Goal: Task Accomplishment & Management: Use online tool/utility

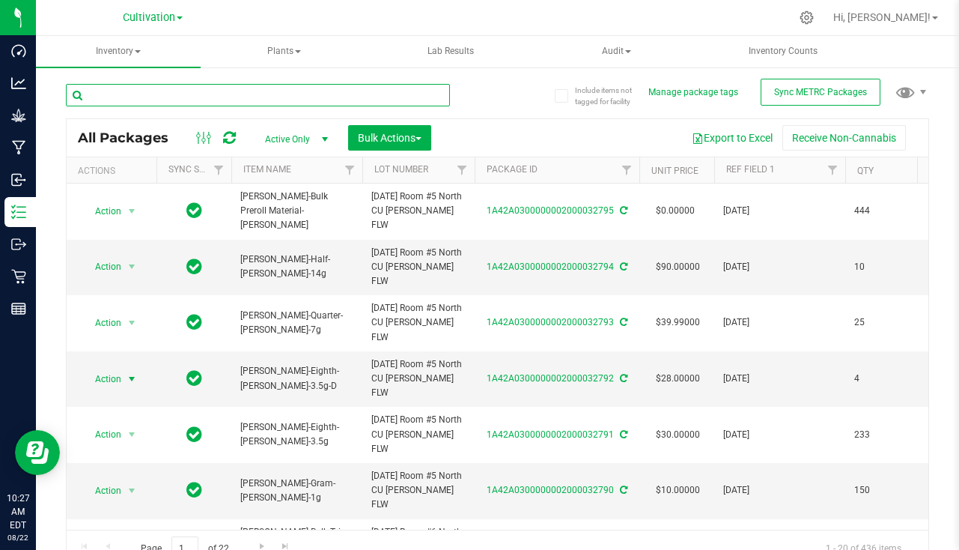
click at [175, 93] on input "text" at bounding box center [258, 95] width 384 height 22
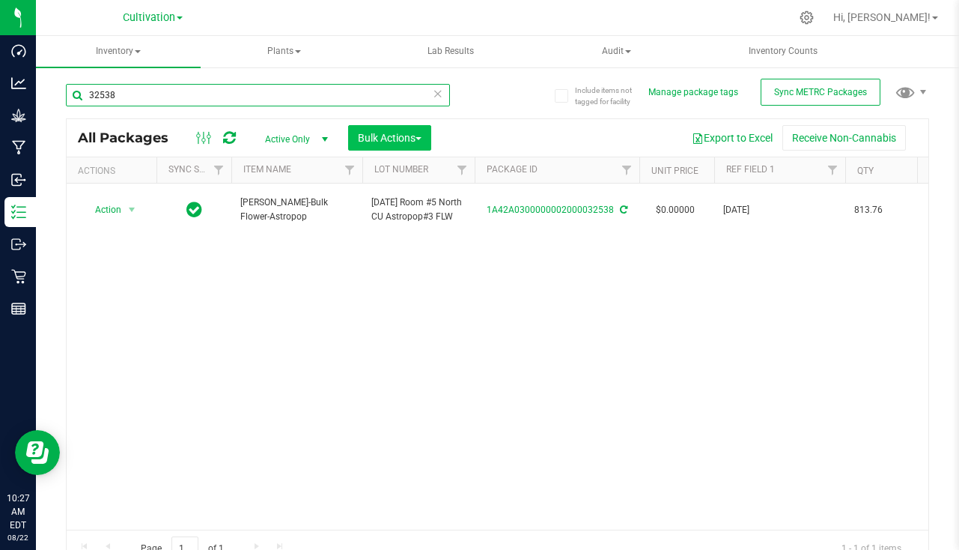
type input "32538"
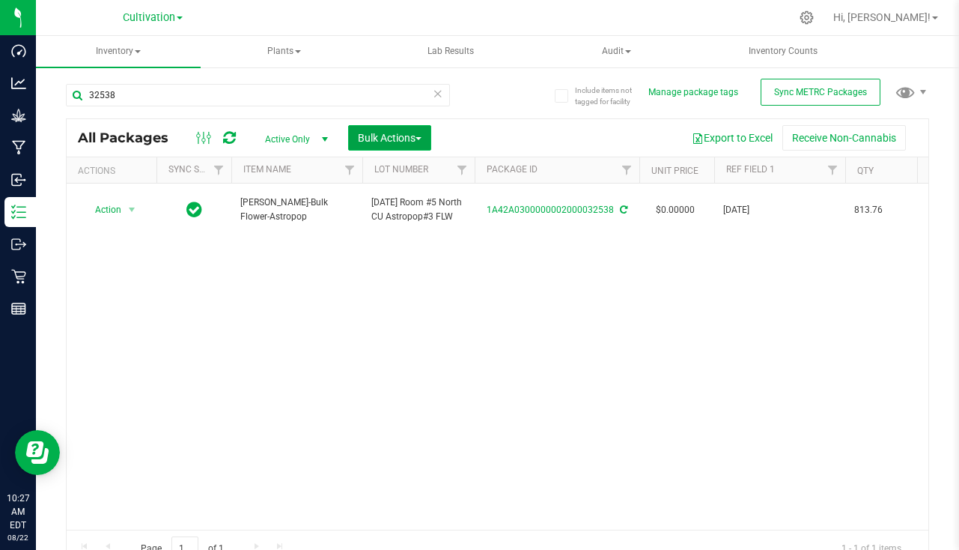
click at [364, 133] on span "Bulk Actions" at bounding box center [390, 138] width 64 height 12
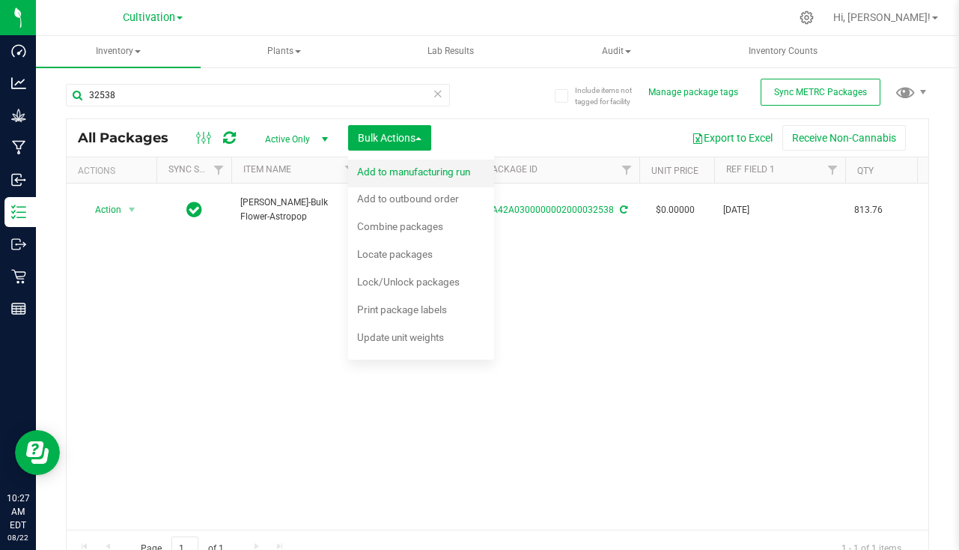
click at [379, 174] on span "Add to manufacturing run" at bounding box center [413, 171] width 113 height 12
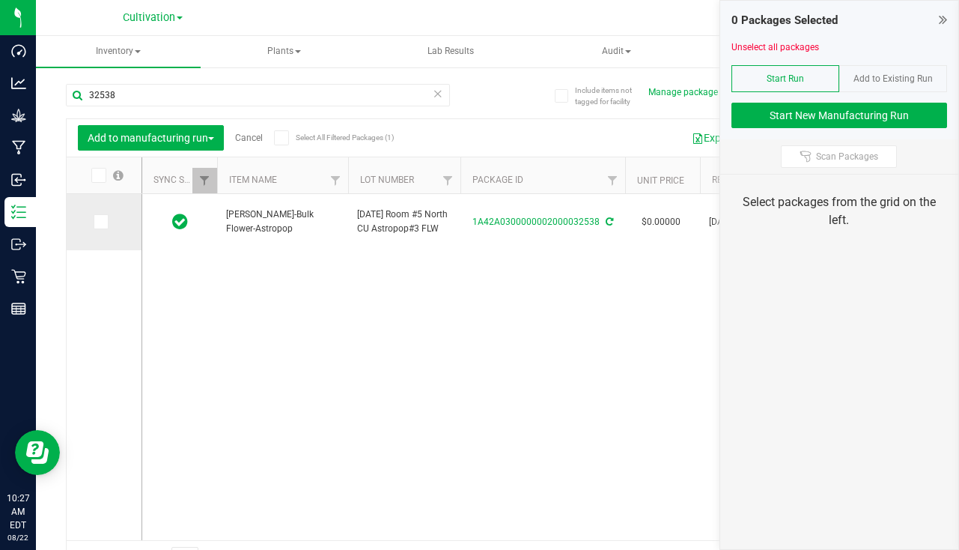
click at [102, 222] on icon at bounding box center [100, 222] width 10 height 0
click at [0, 0] on input "checkbox" at bounding box center [0, 0] width 0 height 0
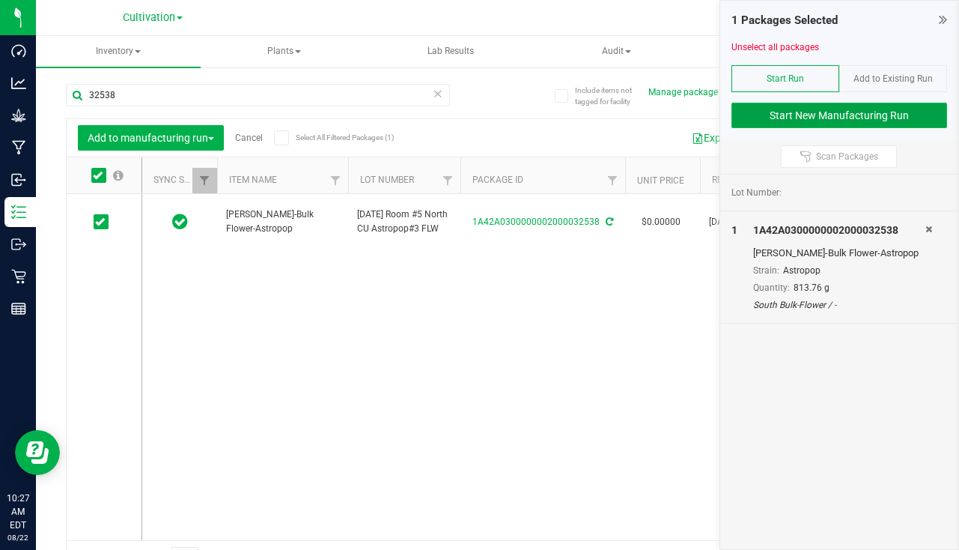
click at [812, 112] on button "Start New Manufacturing Run" at bounding box center [840, 115] width 216 height 25
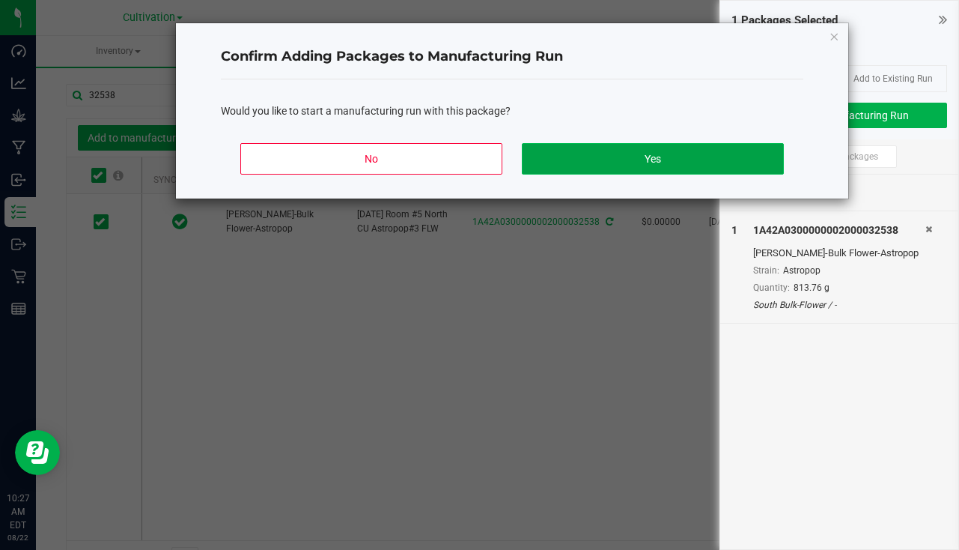
click at [662, 150] on button "Yes" at bounding box center [653, 158] width 262 height 31
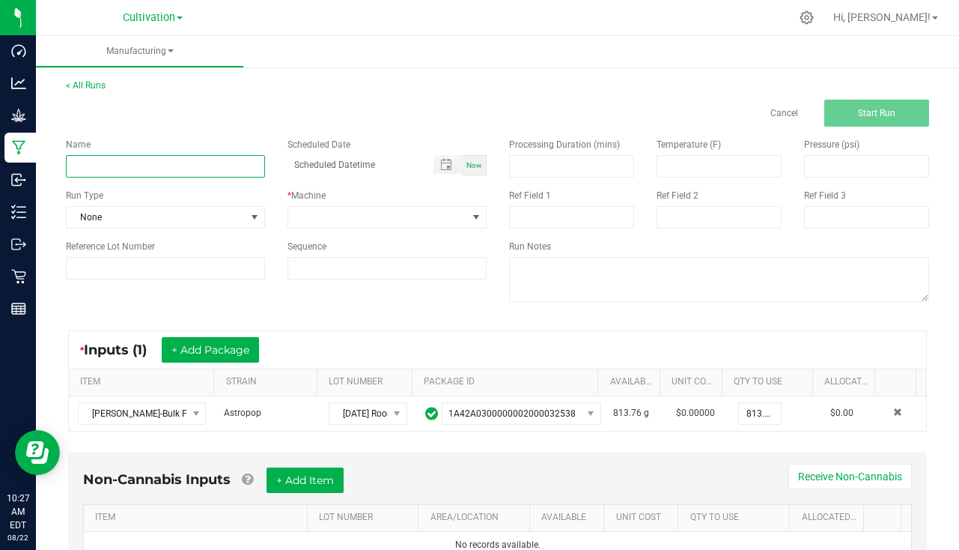
click at [94, 172] on input at bounding box center [165, 166] width 199 height 22
type input "[PERSON_NAME] - Astro Pop [DATE]"
click at [469, 162] on span "Now" at bounding box center [474, 165] width 16 height 8
type input "[DATE] 10:28 AM"
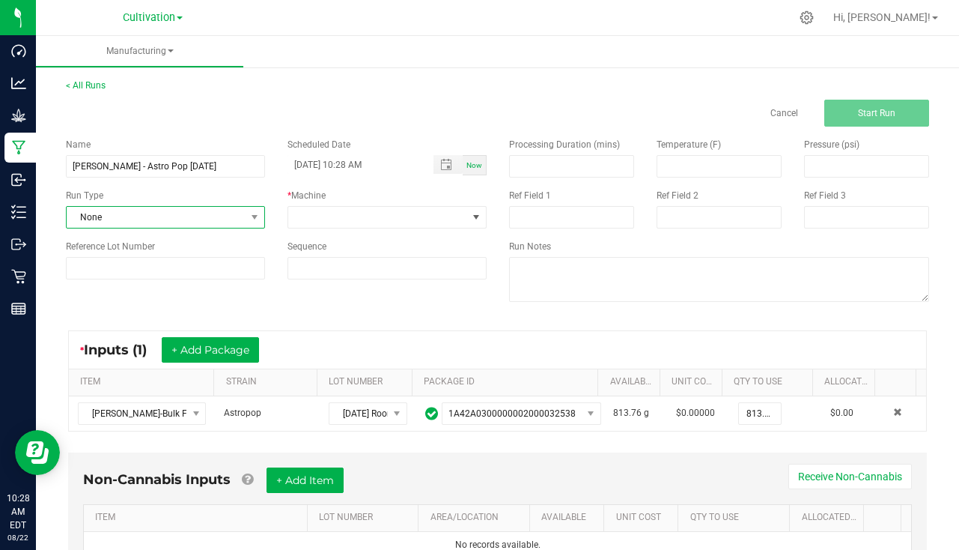
click at [115, 213] on span "None" at bounding box center [156, 217] width 179 height 21
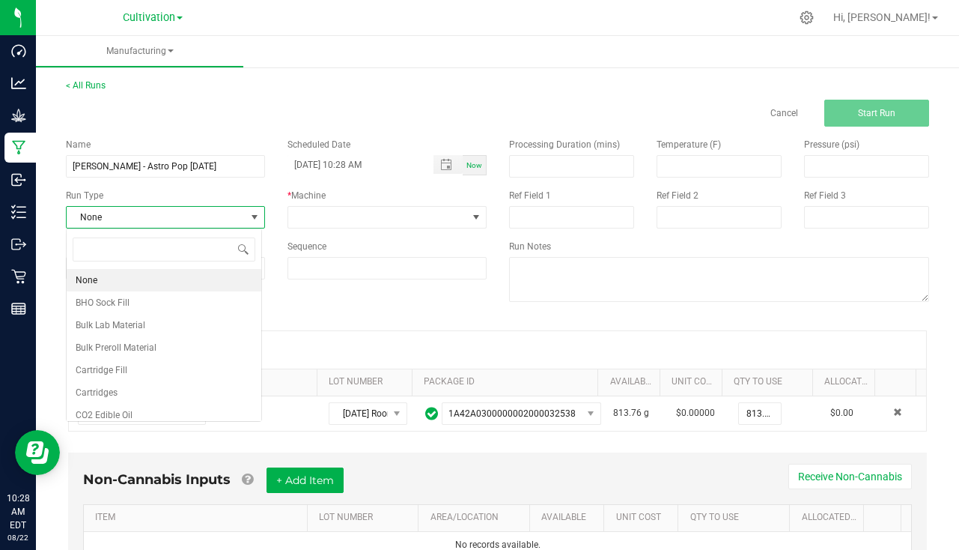
scroll to position [22, 196]
type input "p"
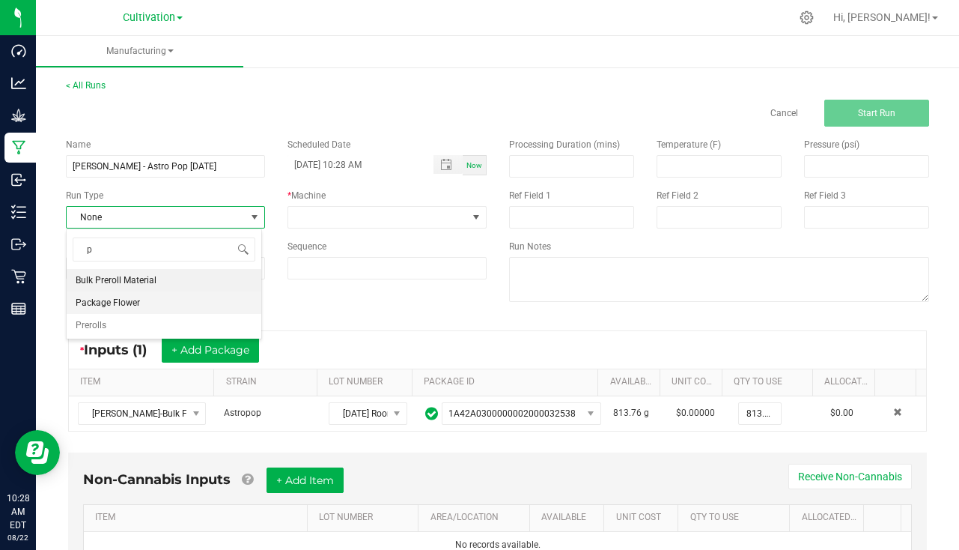
click at [137, 305] on span "Package Flower" at bounding box center [108, 302] width 64 height 15
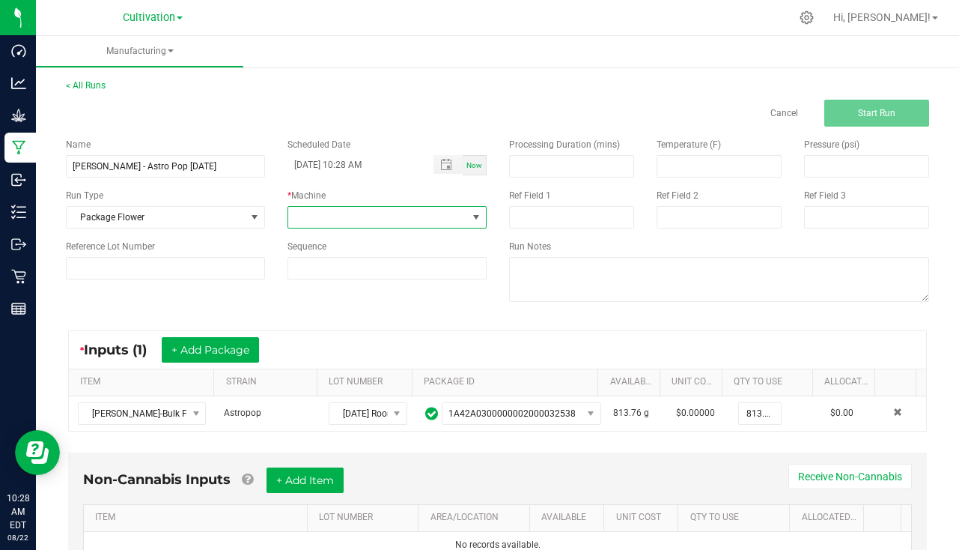
click at [386, 214] on span at bounding box center [377, 217] width 179 height 21
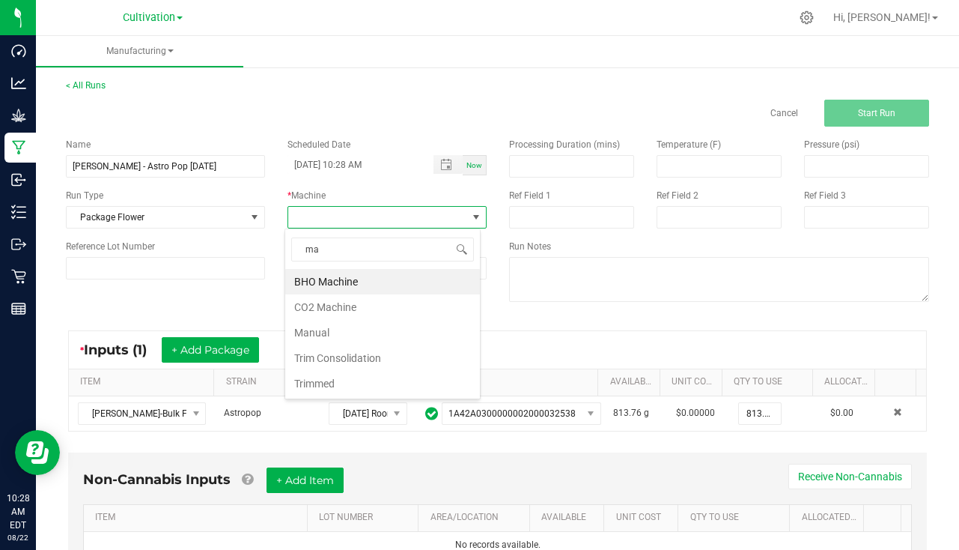
type input "man"
click at [413, 273] on li "Manual" at bounding box center [382, 281] width 195 height 25
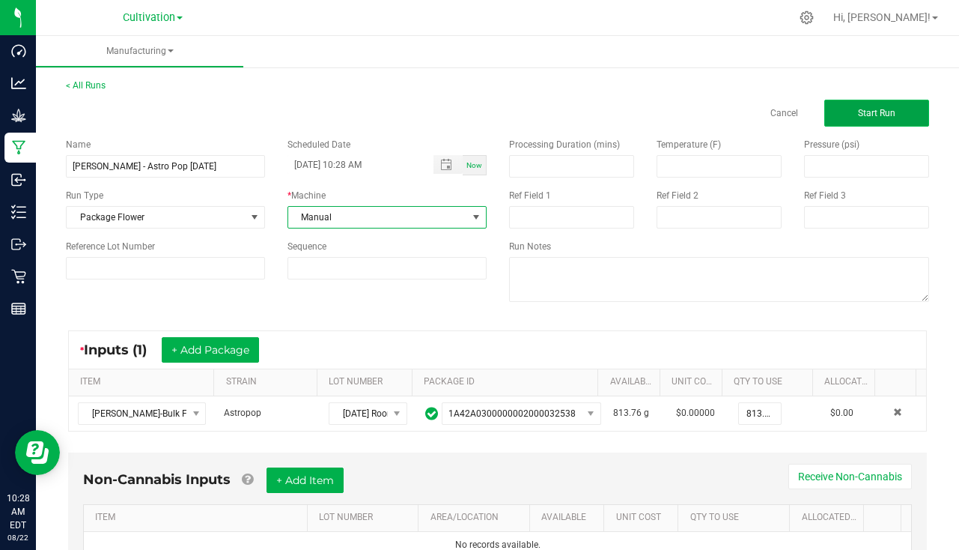
click at [881, 103] on button "Start Run" at bounding box center [876, 113] width 105 height 27
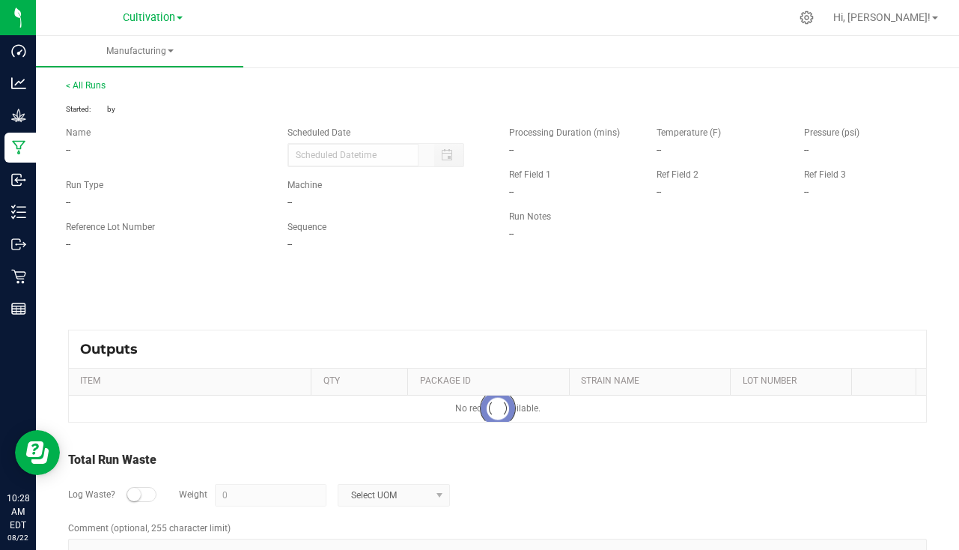
type input "[DATE] 10:28 AM"
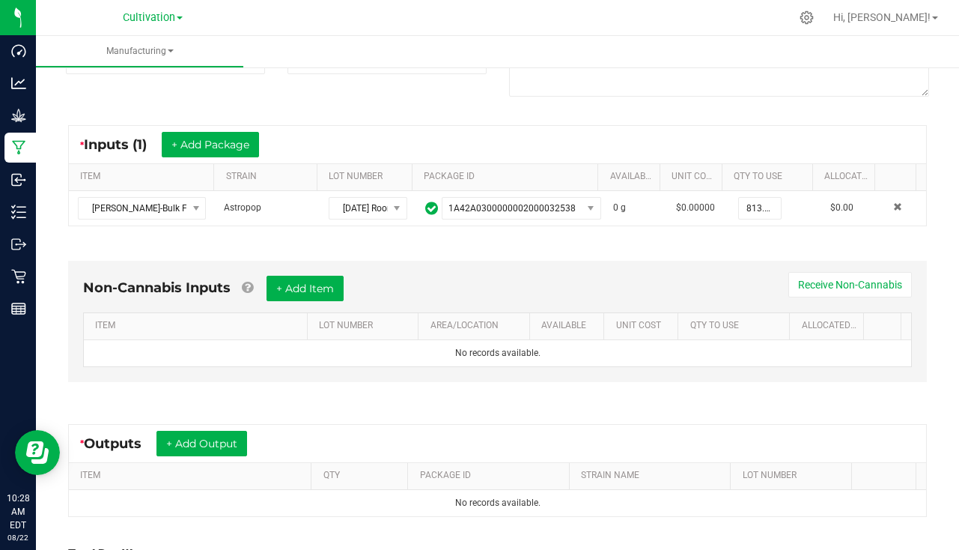
scroll to position [362, 0]
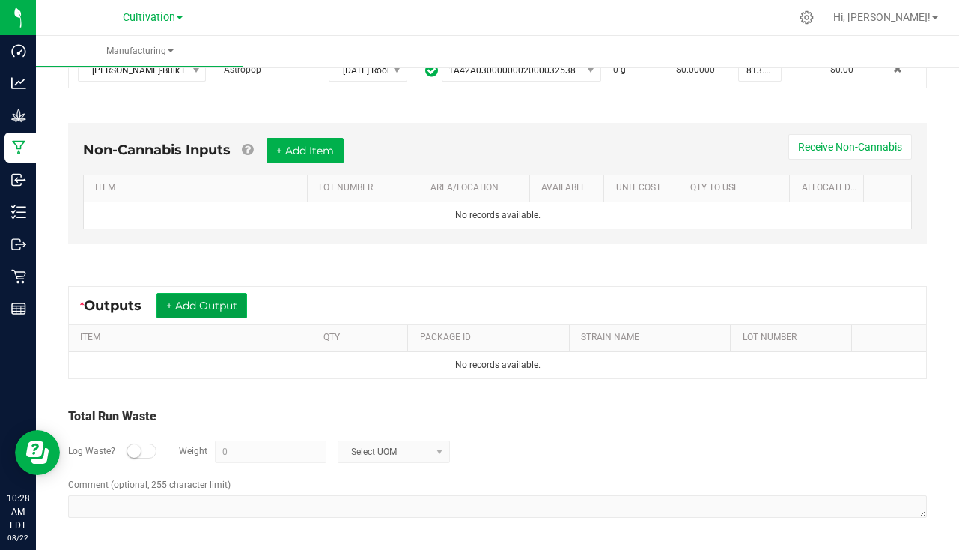
click at [189, 301] on button "+ Add Output" at bounding box center [201, 305] width 91 height 25
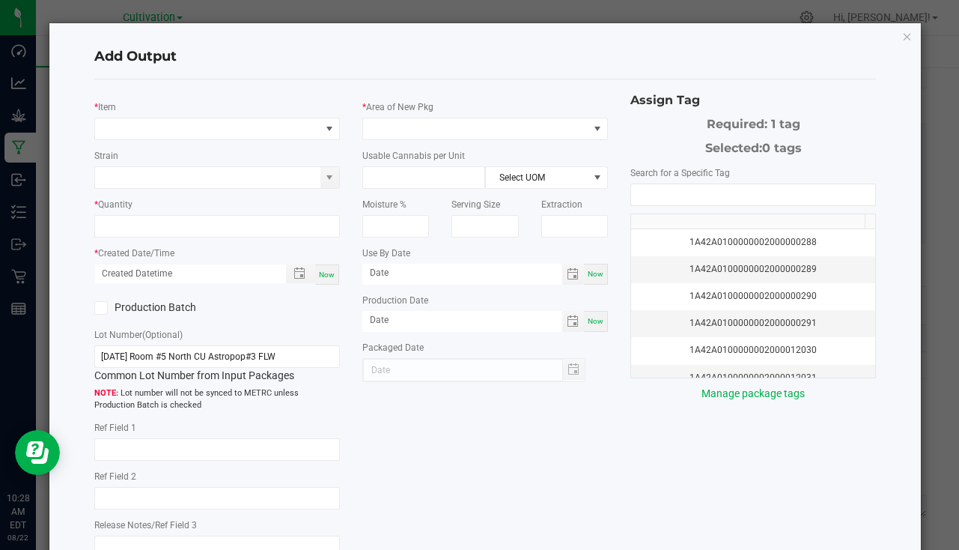
type input "[DATE]"
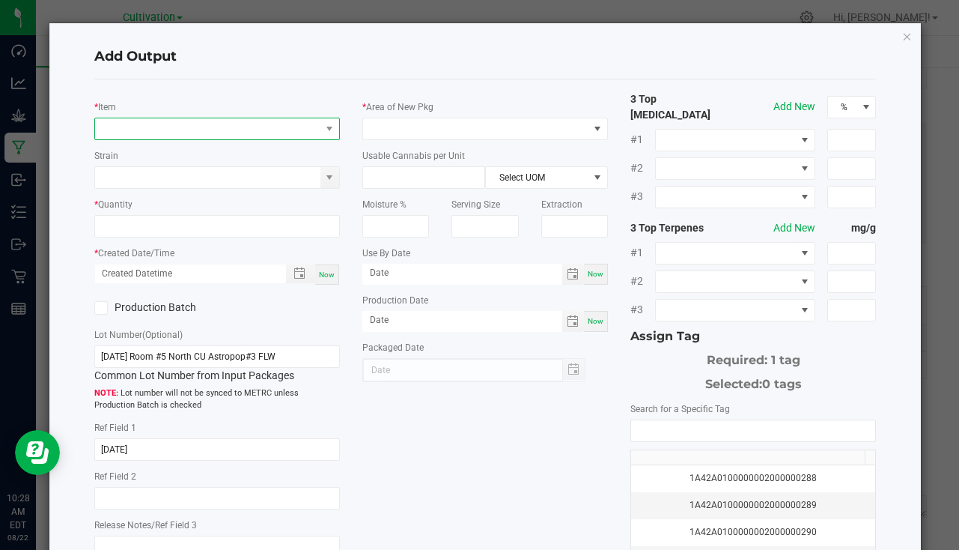
click at [137, 122] on span "NO DATA FOUND" at bounding box center [207, 128] width 225 height 21
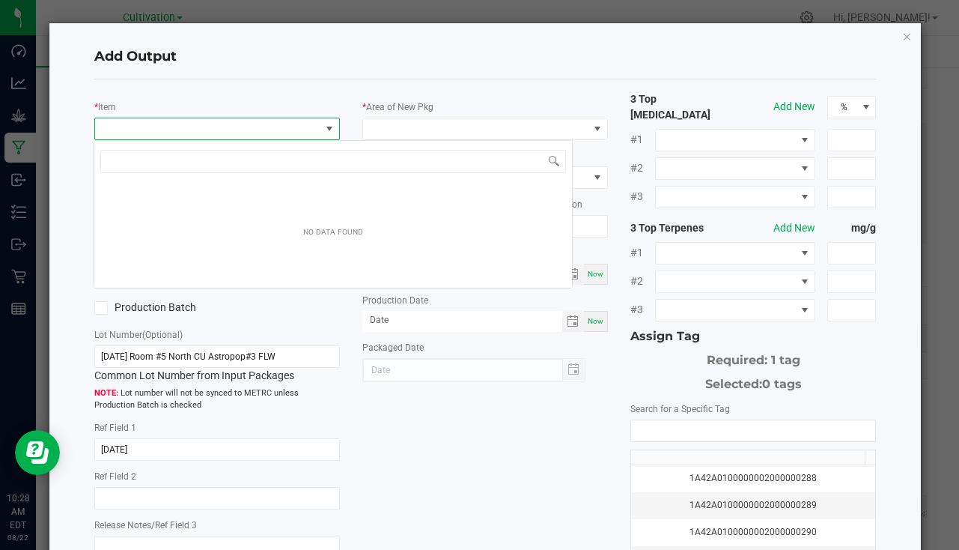
scroll to position [22, 243]
type input "astro"
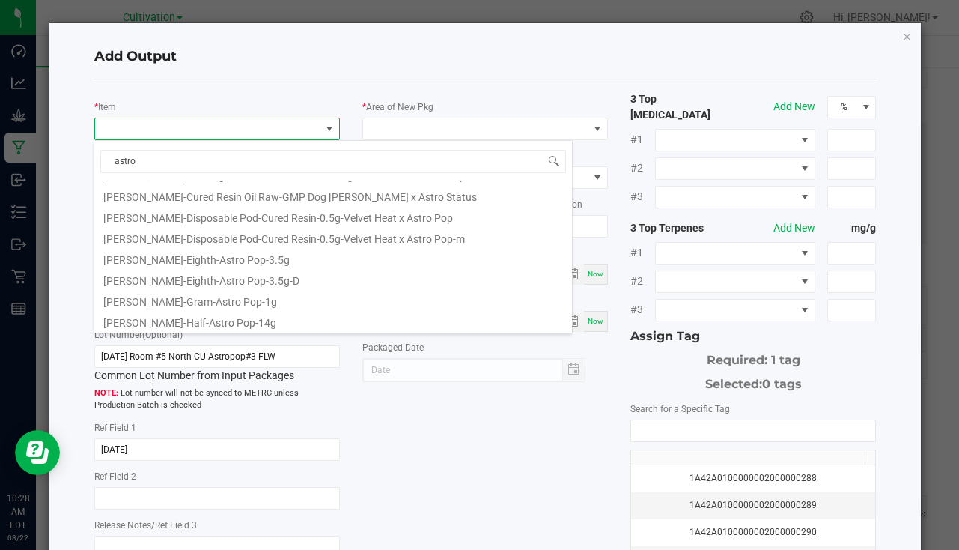
scroll to position [300, 0]
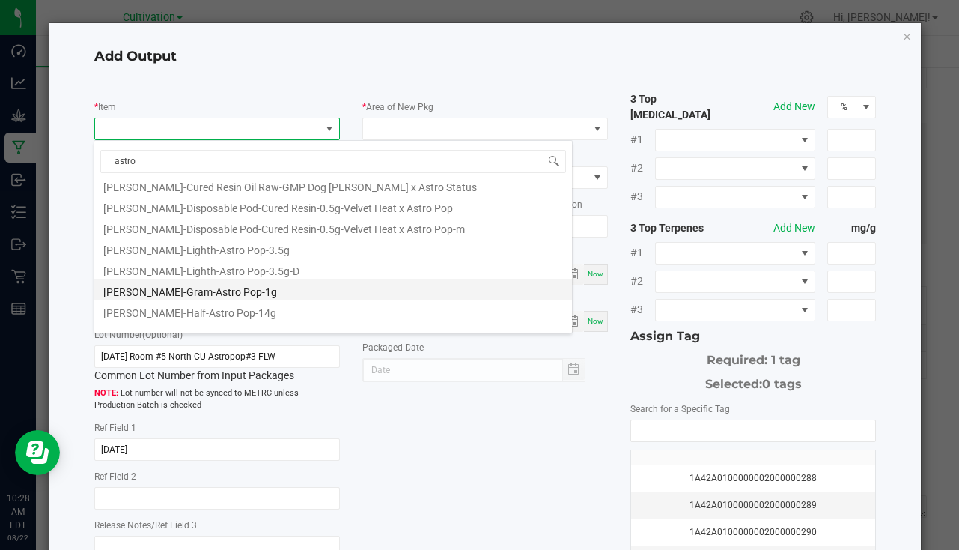
click at [201, 288] on li "[PERSON_NAME]-Gram-Astro Pop-1g" at bounding box center [333, 289] width 478 height 21
type input "0 ea"
type input "1"
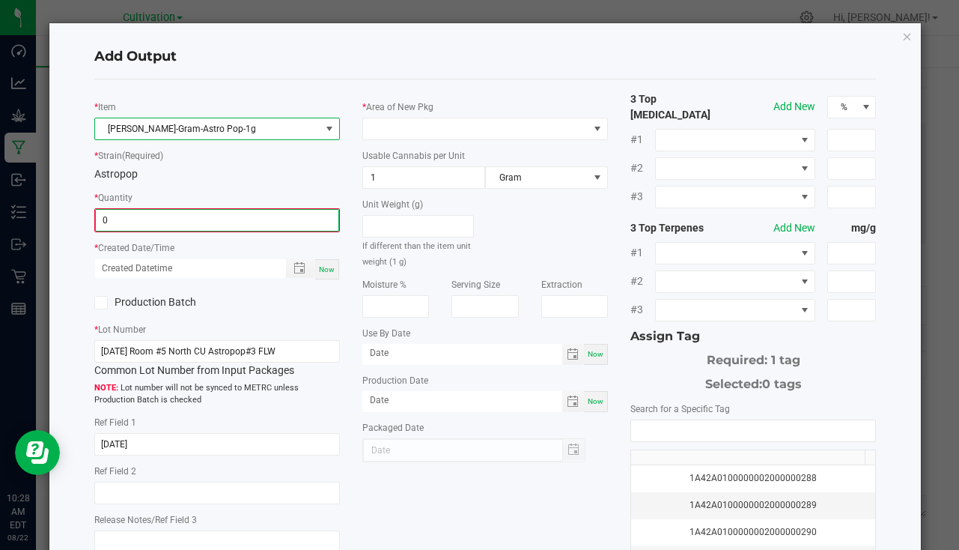
click at [173, 228] on input "0" at bounding box center [217, 220] width 243 height 21
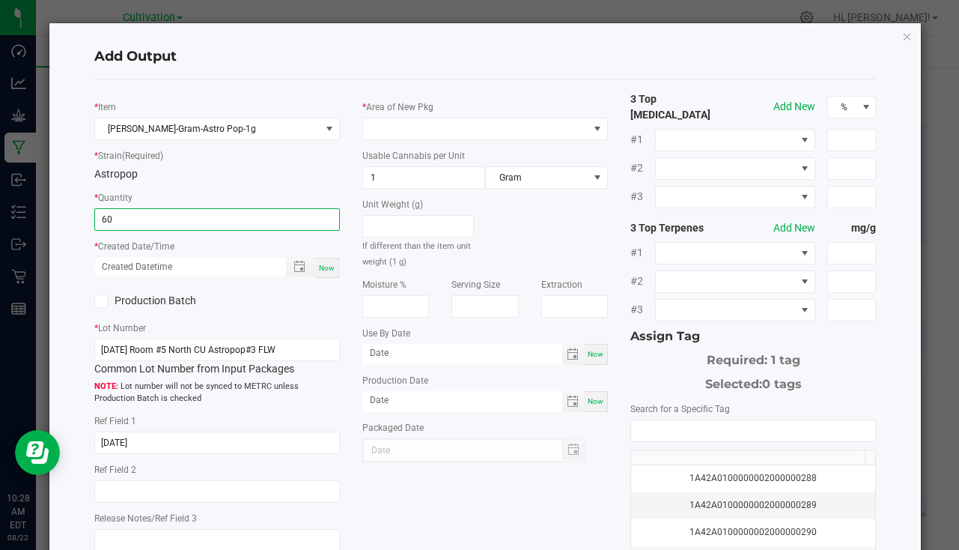
type input "60 ea"
click at [315, 266] on div "Now" at bounding box center [327, 268] width 24 height 20
type input "[DATE] 10:28 AM"
type input "[DATE]"
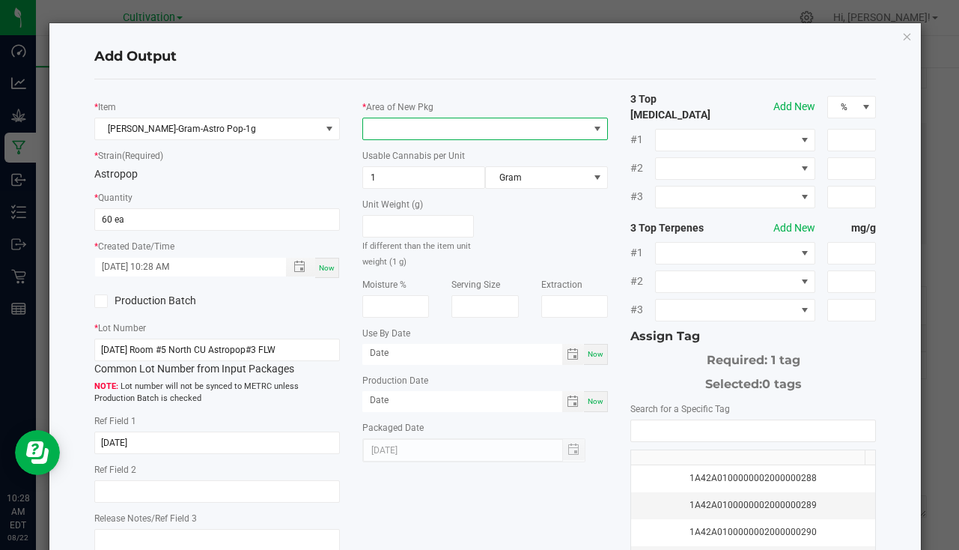
click at [418, 130] on span at bounding box center [475, 128] width 225 height 21
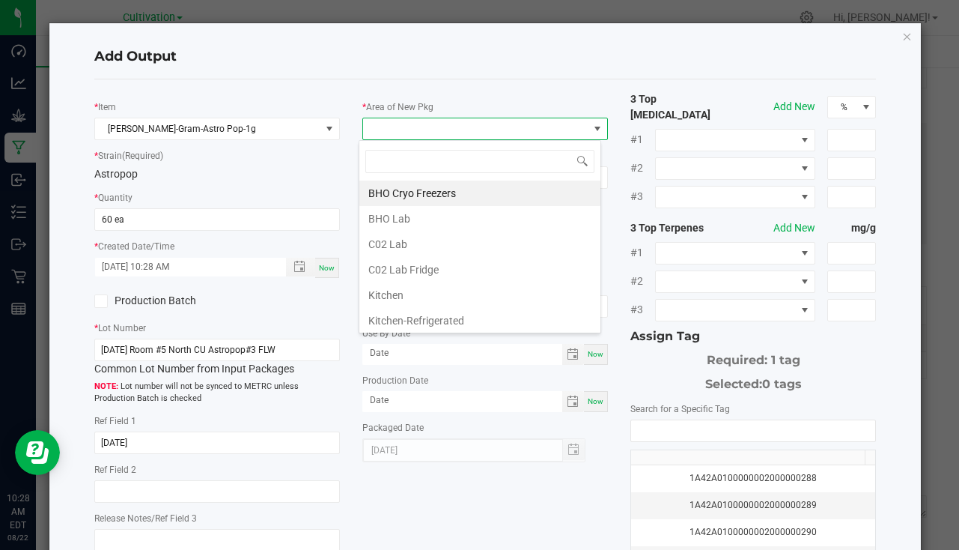
scroll to position [22, 243]
type input "bu"
click at [430, 192] on li "South Bulk-Flower" at bounding box center [479, 192] width 241 height 25
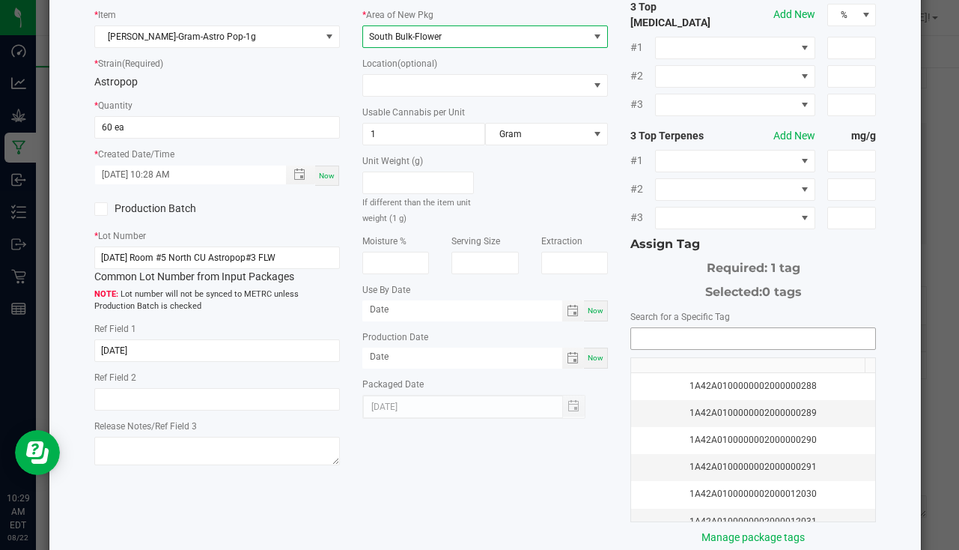
scroll to position [165, 0]
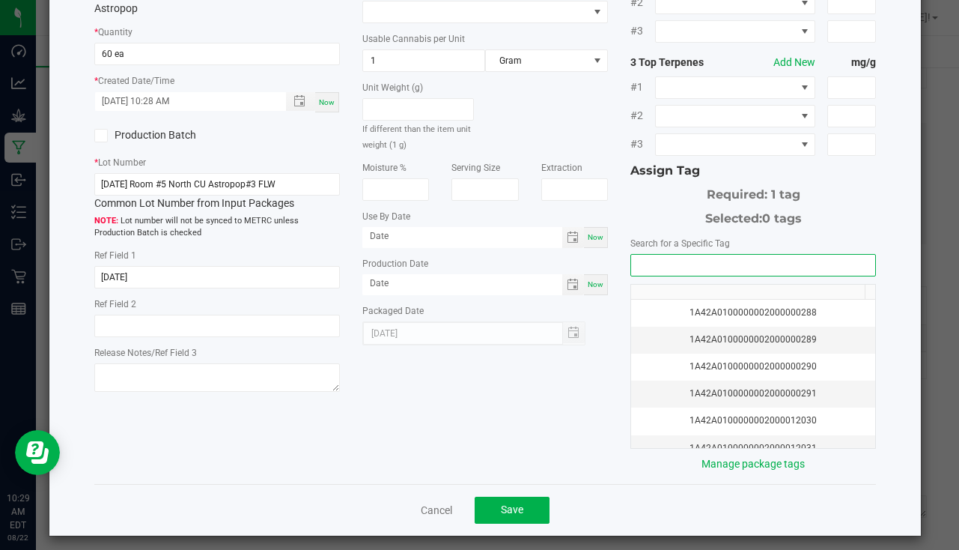
click at [669, 255] on input "NO DATA FOUND" at bounding box center [753, 265] width 244 height 21
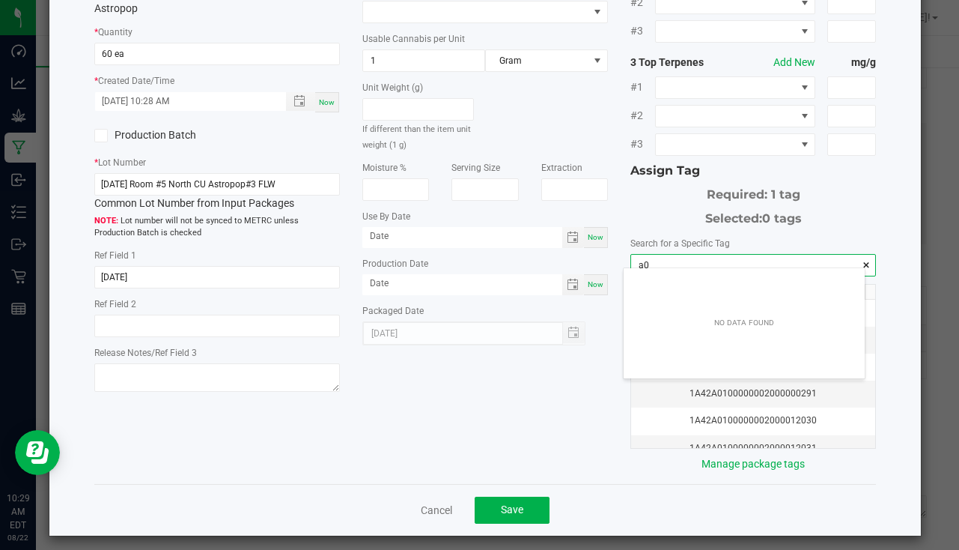
scroll to position [21, 241]
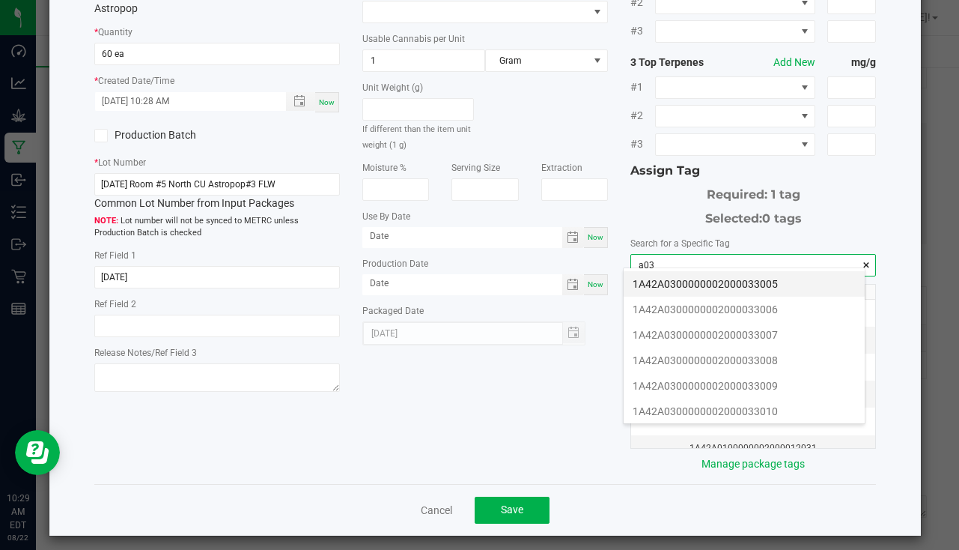
click at [758, 287] on li "1A42A0300000002000033005" at bounding box center [744, 283] width 241 height 25
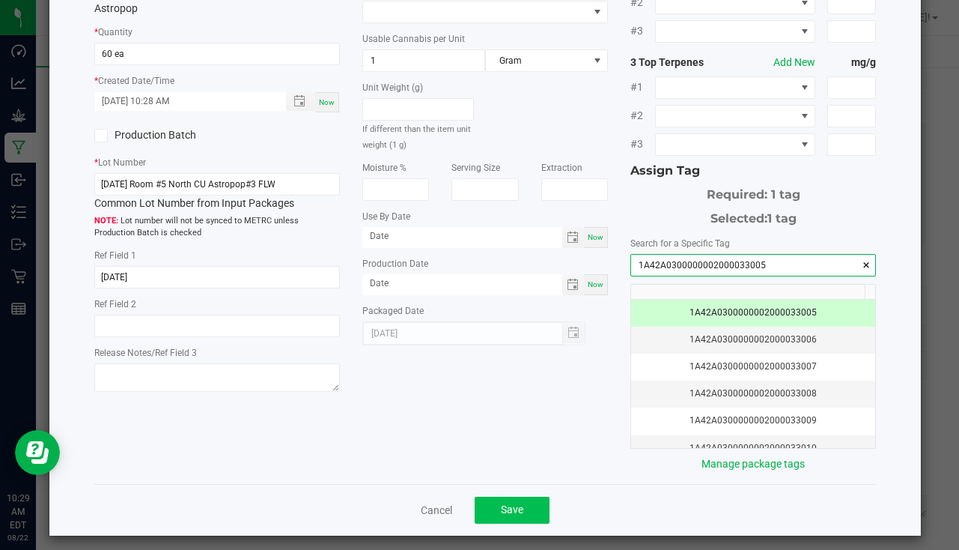
type input "1A42A0300000002000033005"
click at [531, 496] on button "Save" at bounding box center [512, 509] width 75 height 27
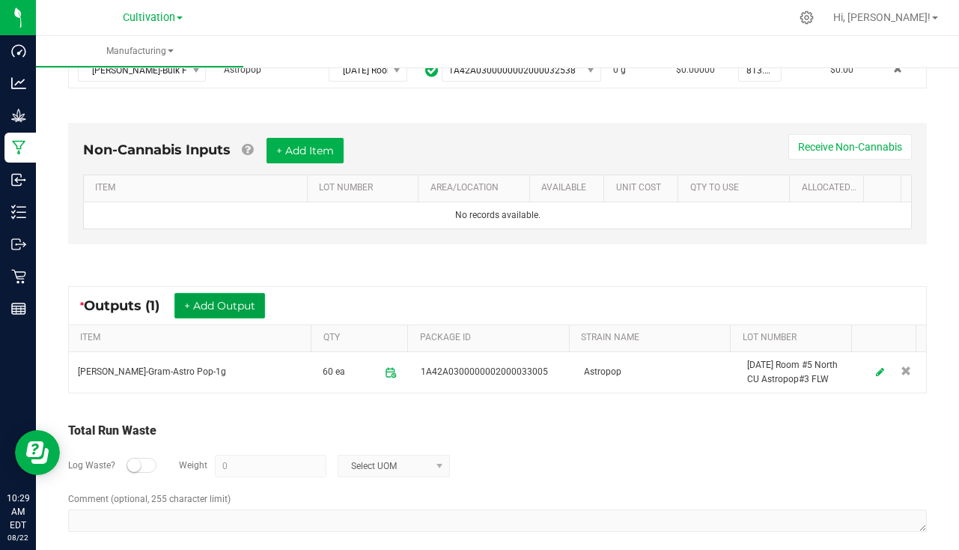
click at [244, 310] on button "+ Add Output" at bounding box center [219, 305] width 91 height 25
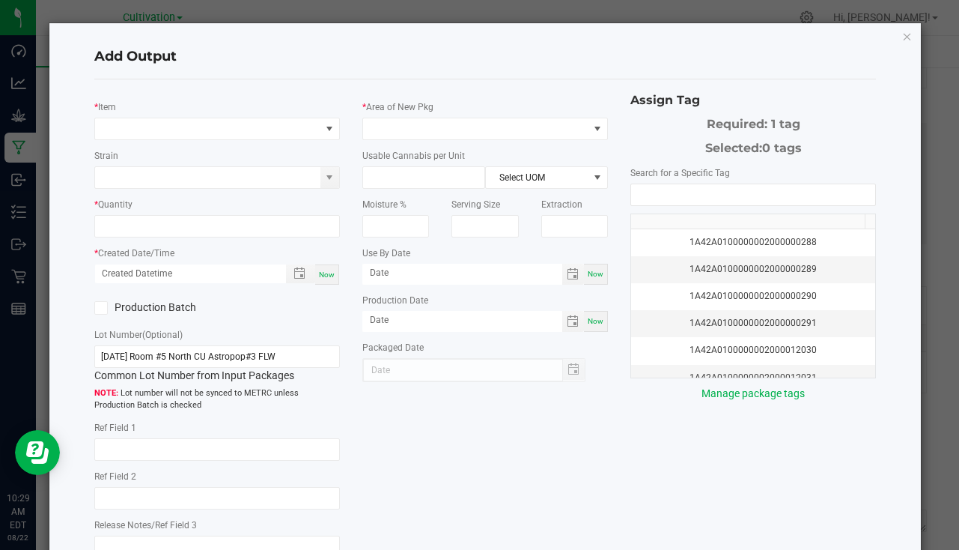
type input "[DATE]"
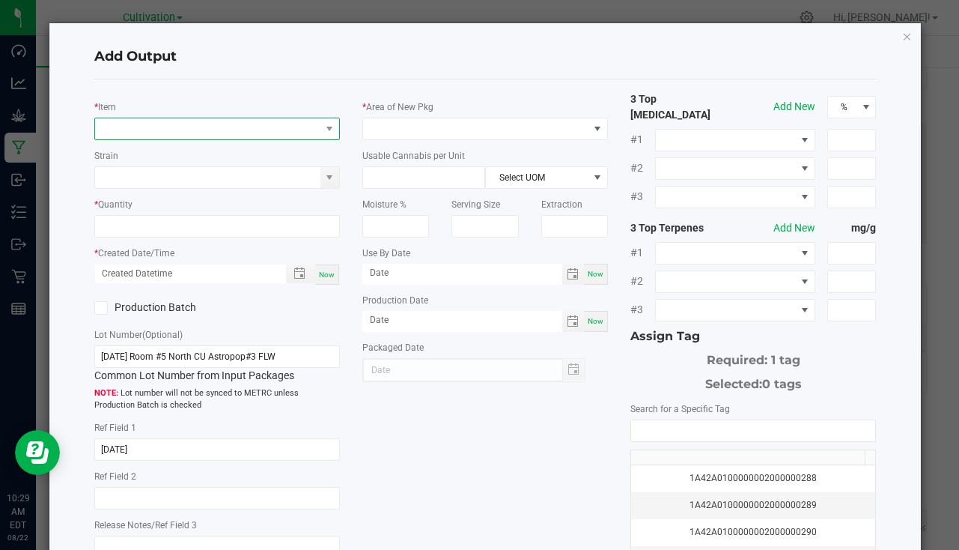
click at [183, 131] on span "NO DATA FOUND" at bounding box center [207, 128] width 225 height 21
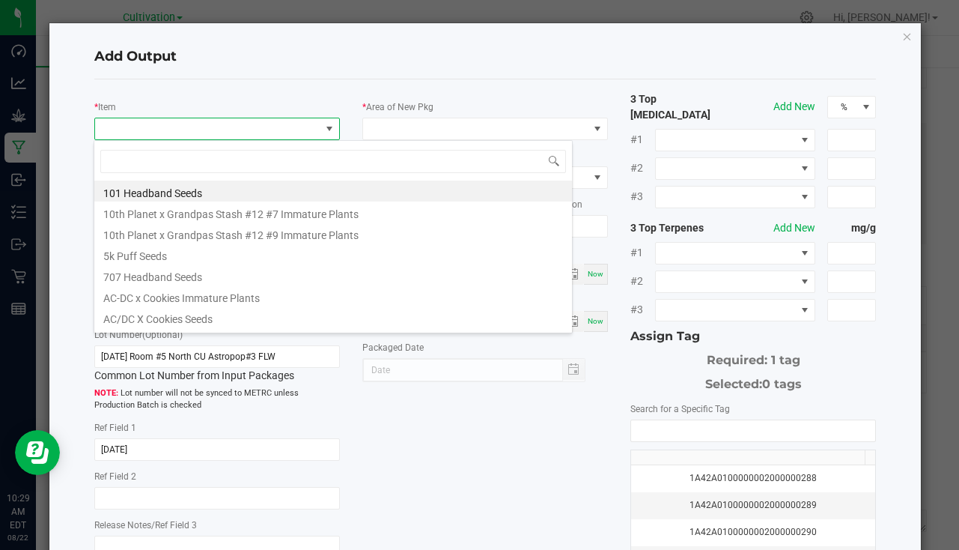
scroll to position [22, 243]
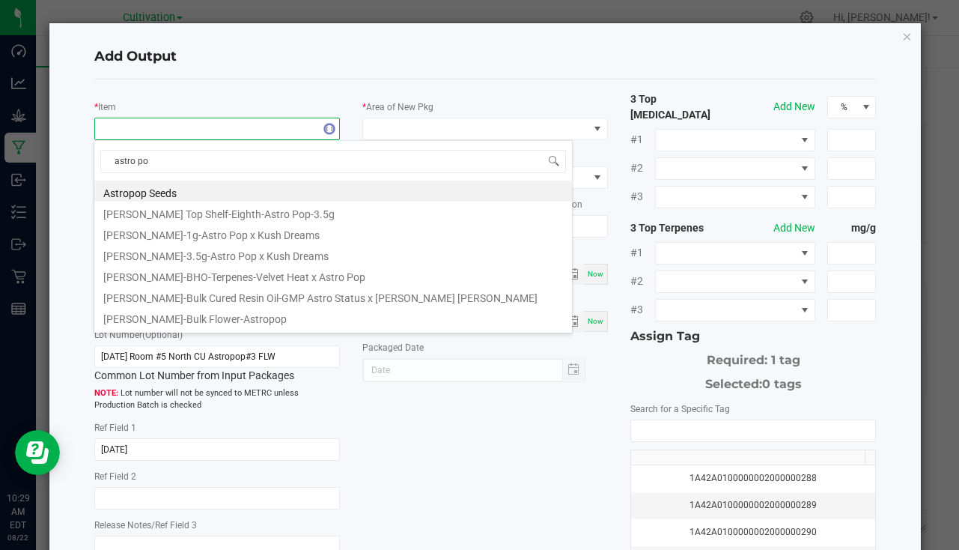
type input "astro pop"
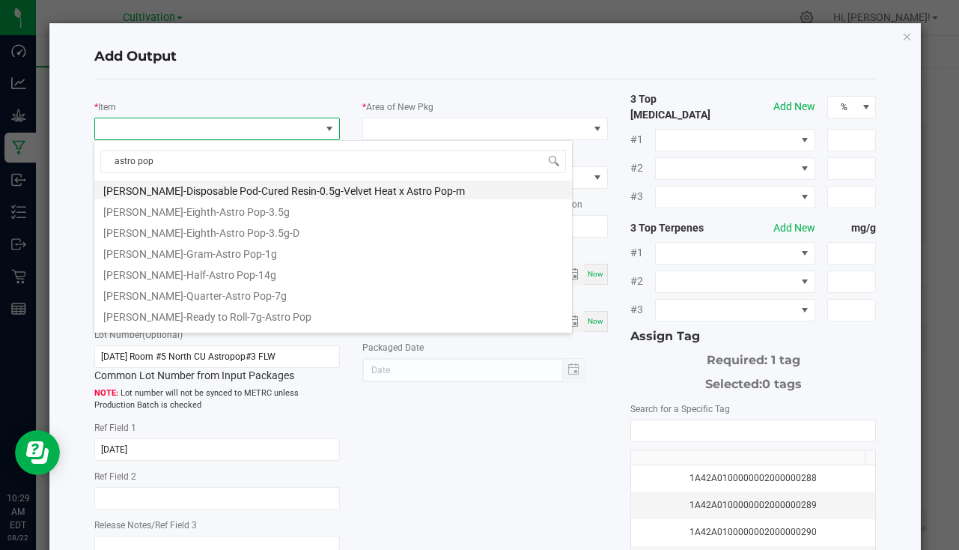
scroll to position [270, 0]
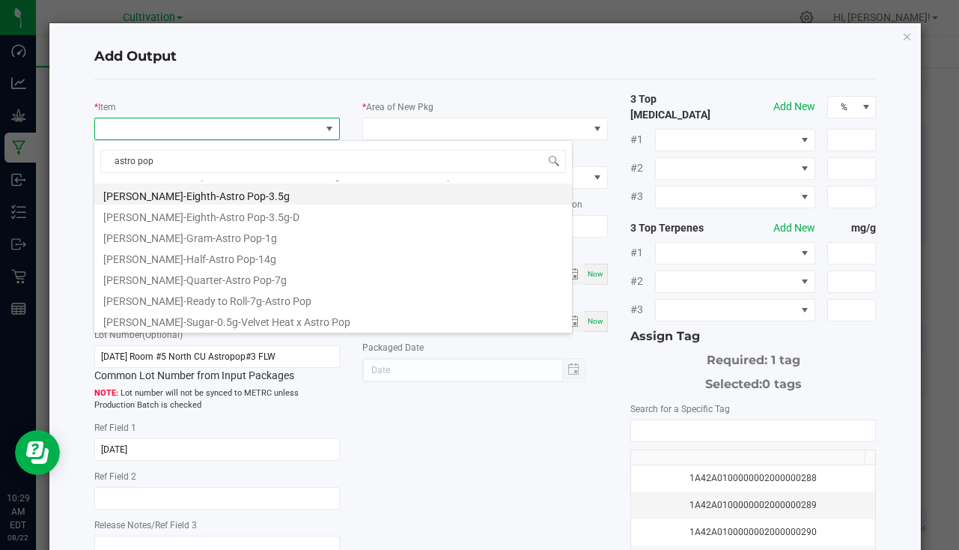
click at [222, 198] on li "[PERSON_NAME]-Eighth-Astro Pop-3.5g" at bounding box center [333, 193] width 478 height 21
type input "0 ea"
type input "3.5"
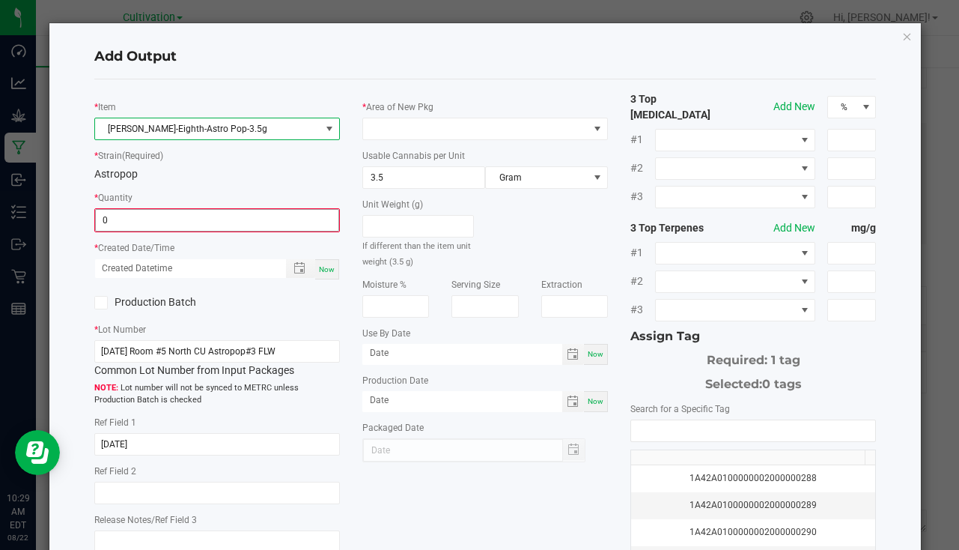
click at [196, 219] on input "0" at bounding box center [217, 220] width 243 height 21
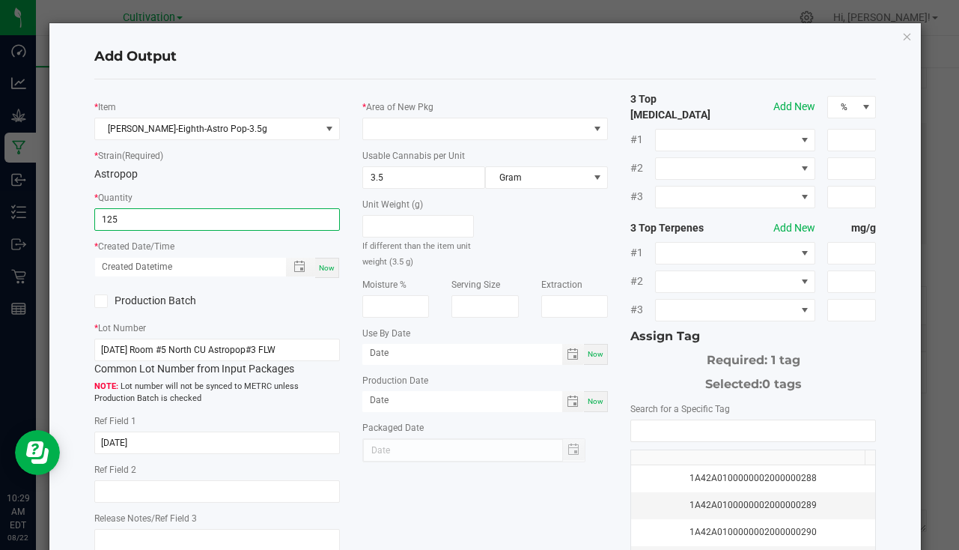
type input "125 ea"
click at [326, 262] on div "Now" at bounding box center [327, 268] width 24 height 20
type input "[DATE] 10:29 AM"
type input "[DATE]"
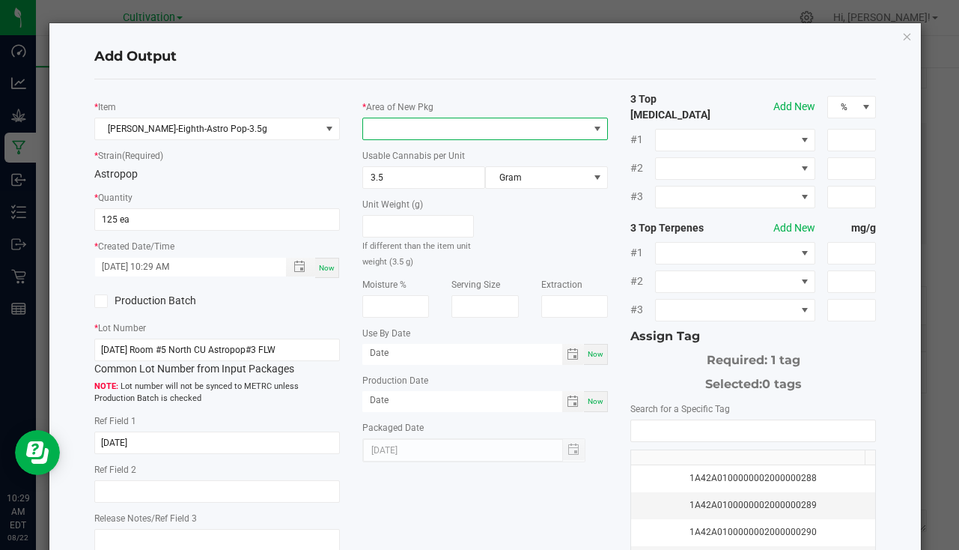
click at [453, 124] on span at bounding box center [475, 128] width 225 height 21
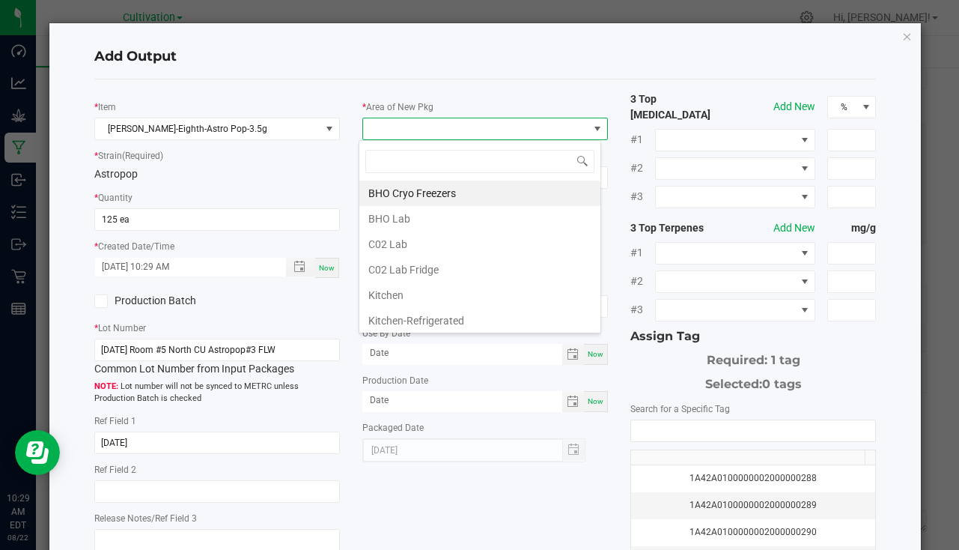
scroll to position [22, 243]
type input "bu"
click at [430, 198] on li "South Bulk-Flower" at bounding box center [479, 192] width 241 height 25
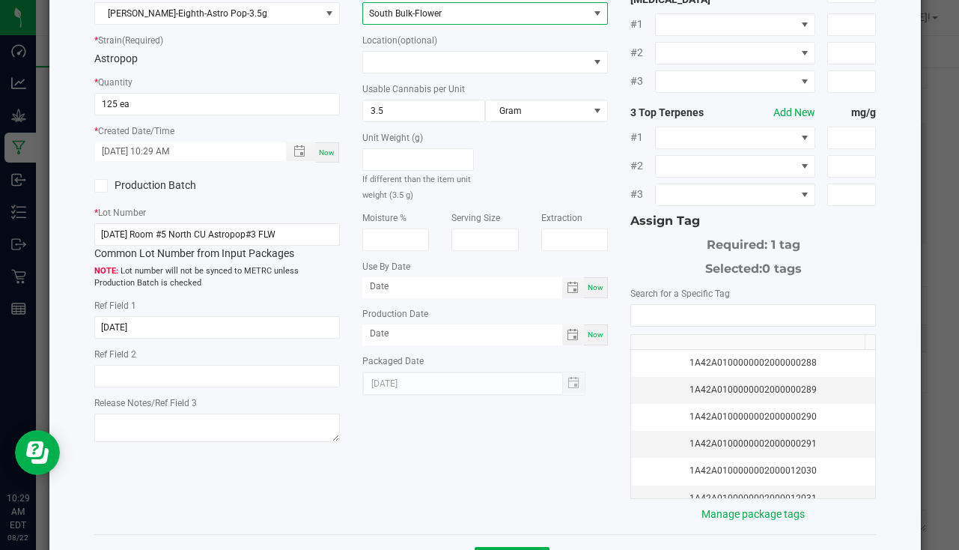
scroll to position [165, 0]
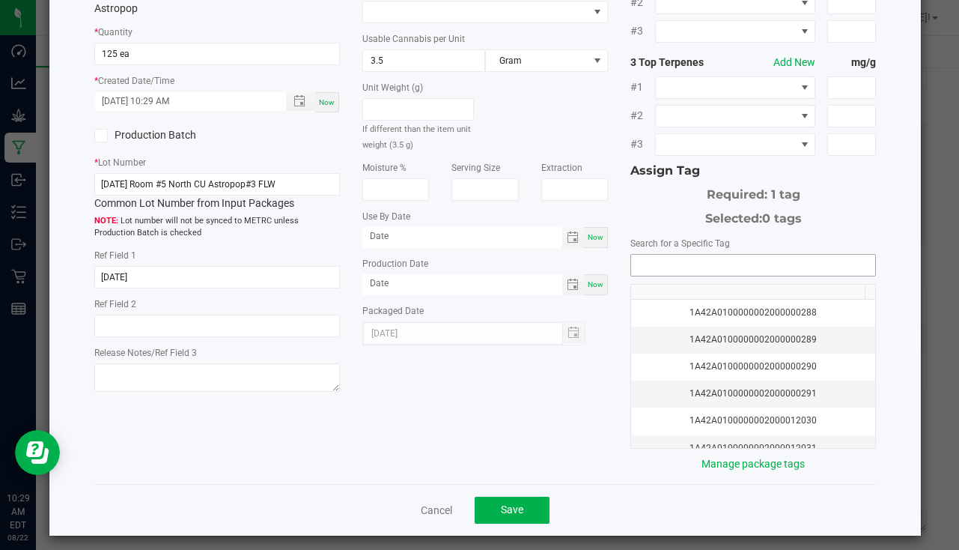
click at [697, 261] on input "NO DATA FOUND" at bounding box center [753, 265] width 244 height 21
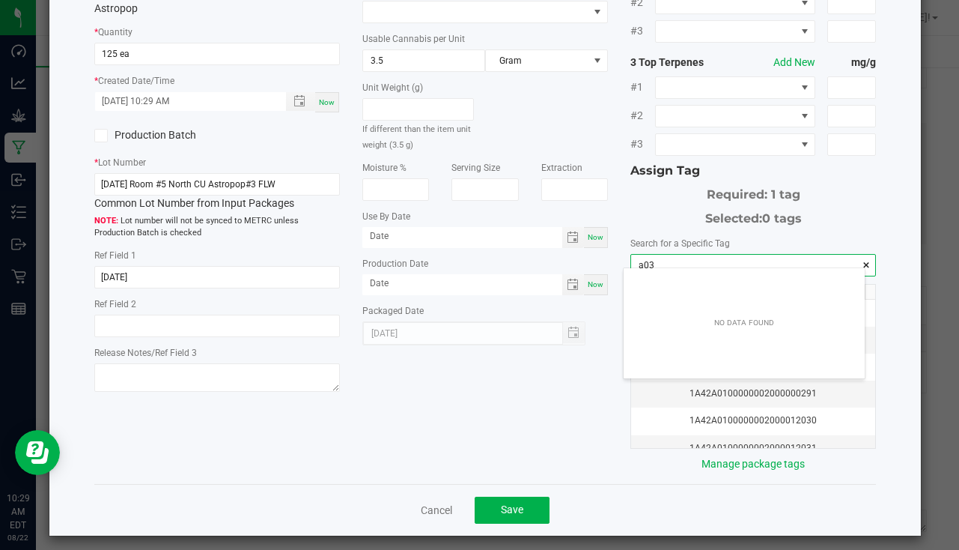
scroll to position [21, 241]
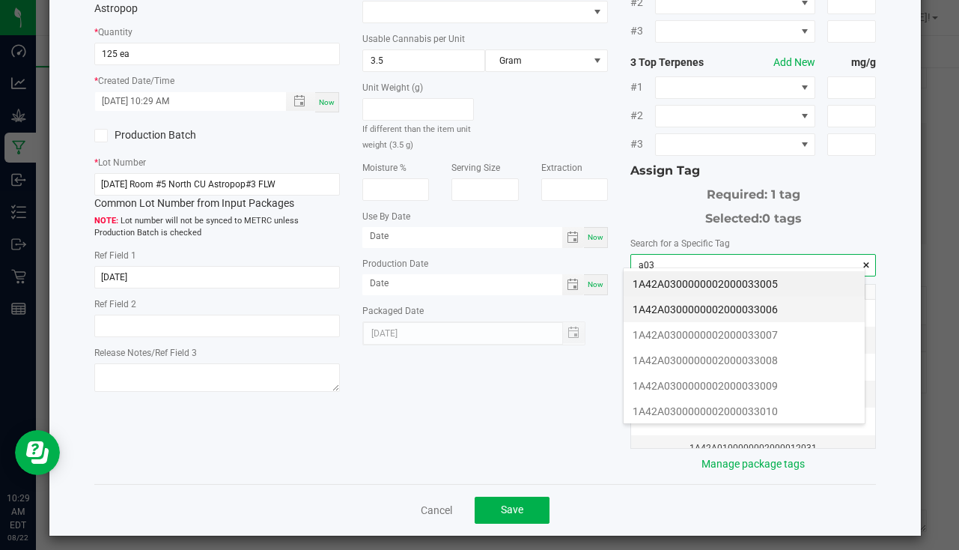
click at [716, 305] on li "1A42A0300000002000033006" at bounding box center [744, 309] width 241 height 25
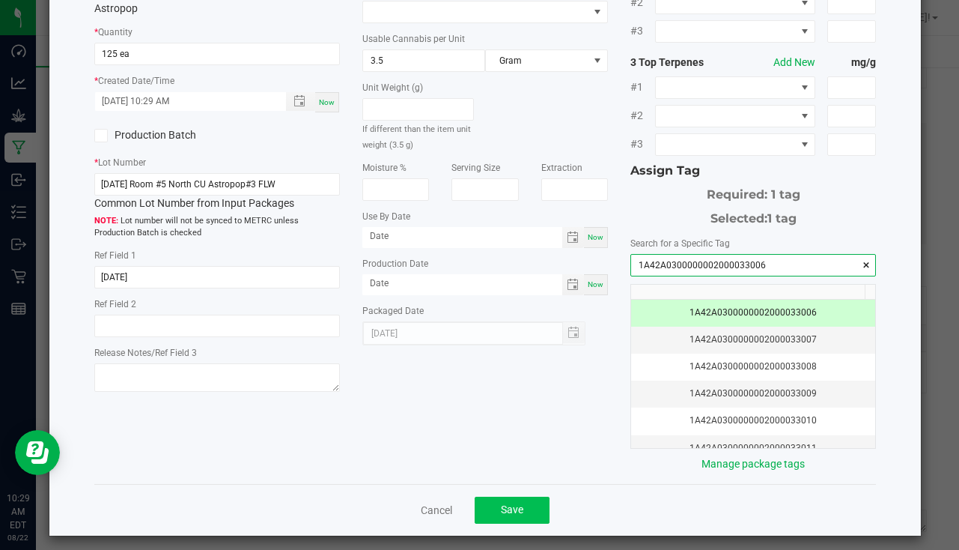
type input "1A42A0300000002000033006"
click at [503, 511] on button "Save" at bounding box center [512, 509] width 75 height 27
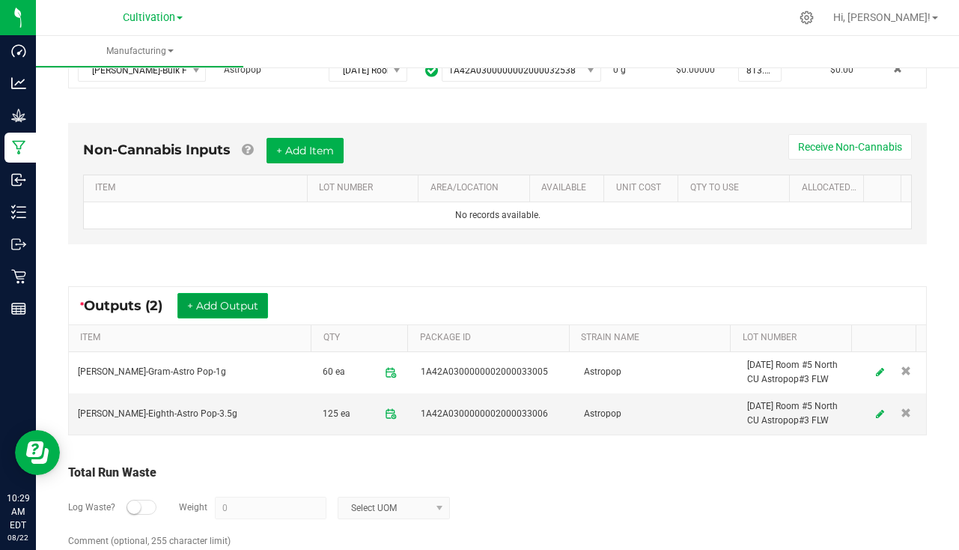
click at [216, 297] on button "+ Add Output" at bounding box center [222, 305] width 91 height 25
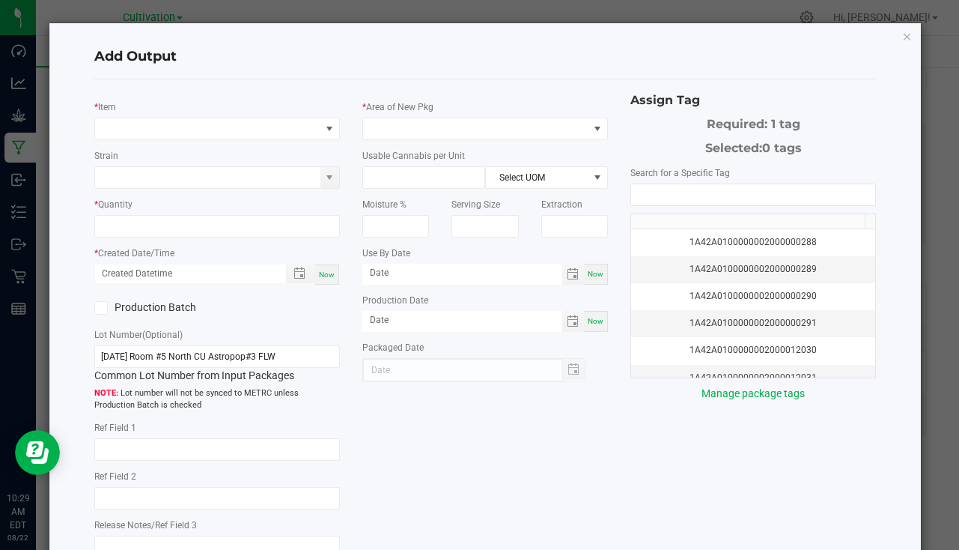
type input "[DATE]"
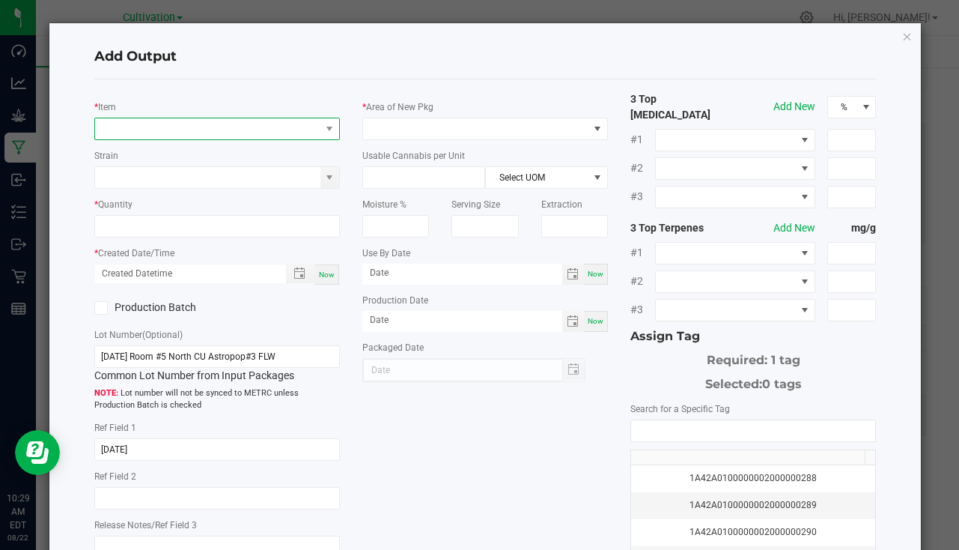
click at [174, 130] on span "NO DATA FOUND" at bounding box center [207, 128] width 225 height 21
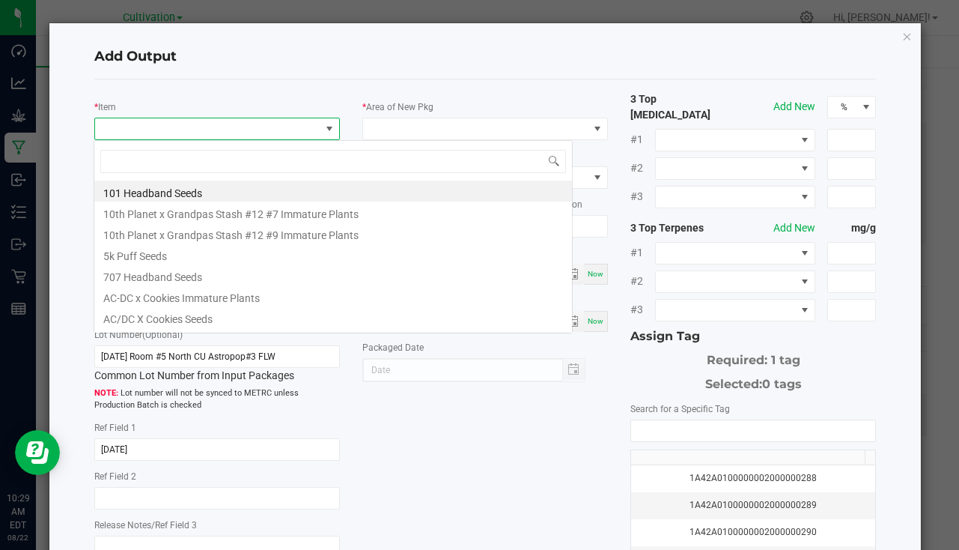
scroll to position [22, 243]
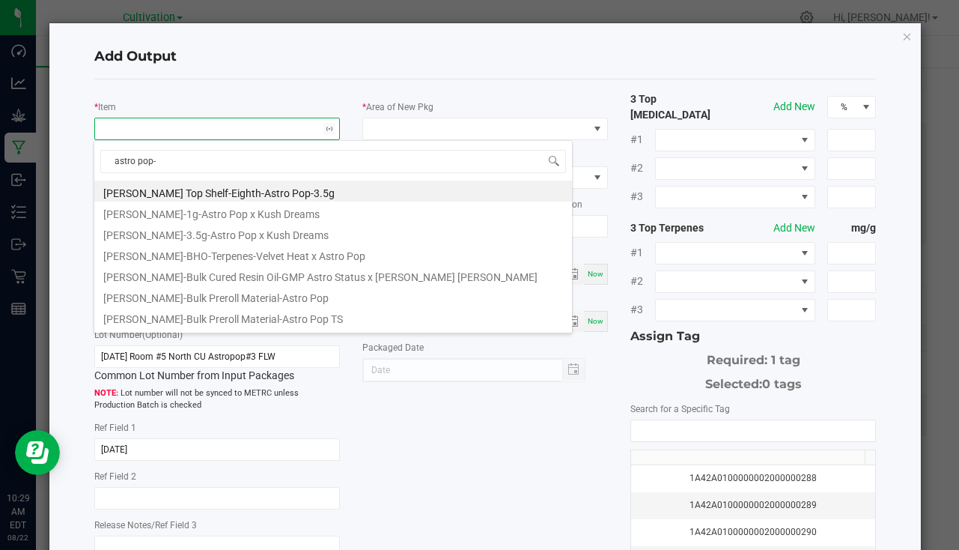
type input "astro pop-1"
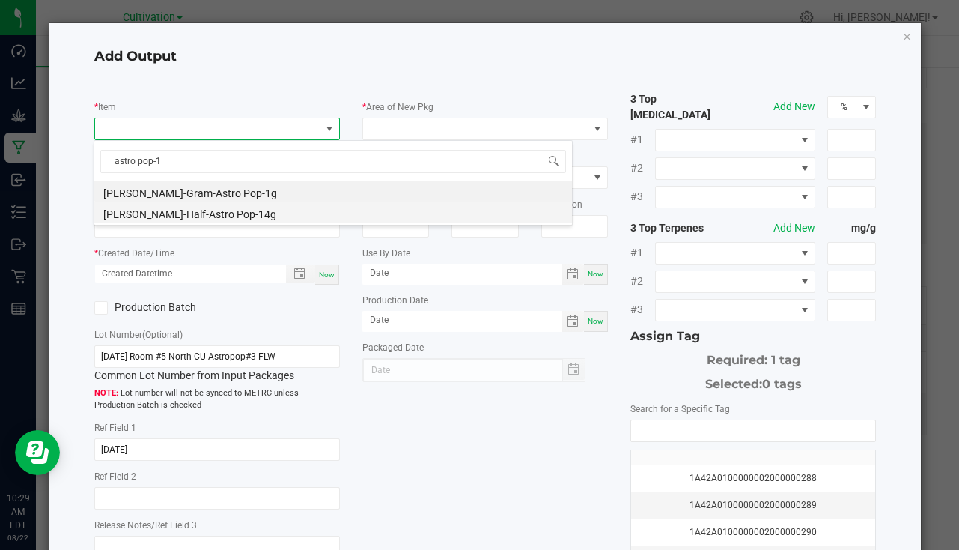
click at [206, 210] on li "[PERSON_NAME]-Half-Astro Pop-14g" at bounding box center [333, 211] width 478 height 21
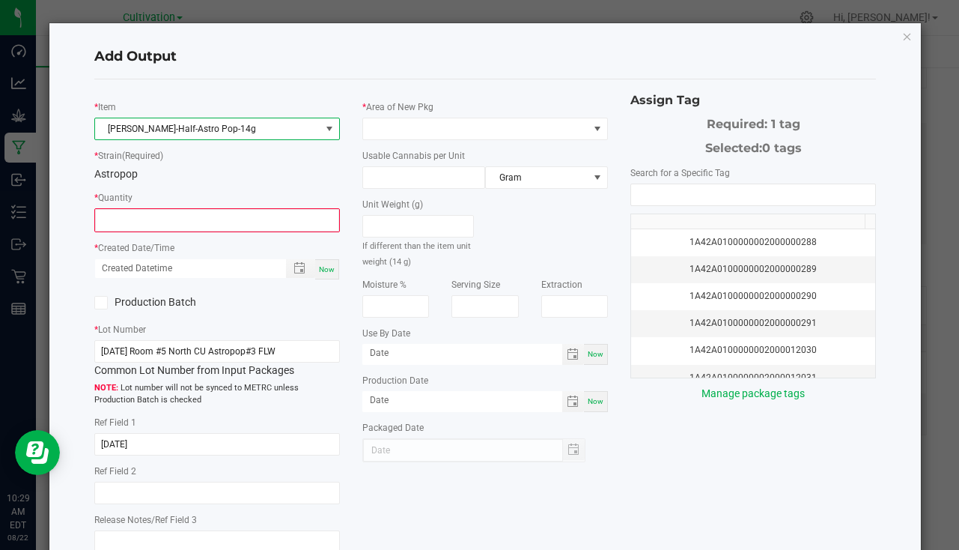
type input "0 ea"
type input "14"
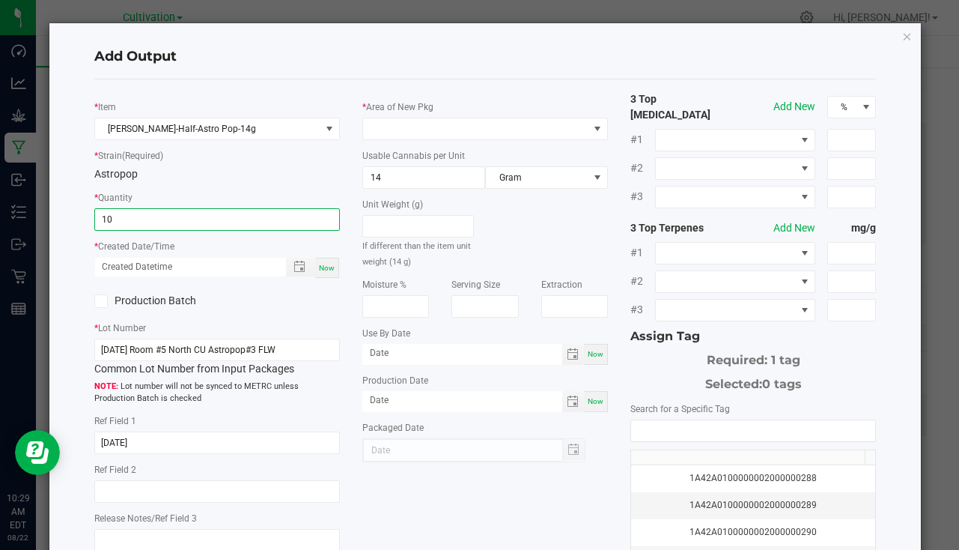
type input "10 ea"
click at [338, 267] on div "* Item [PERSON_NAME]-Half-Astro Pop-14g * Strain (Required) Astropop * Quantity…" at bounding box center [217, 326] width 268 height 470
click at [336, 267] on div "* Item [PERSON_NAME]-Half-Astro Pop-14g * Strain (Required) Astropop * Quantity…" at bounding box center [217, 326] width 268 height 470
click at [333, 267] on div "Now" at bounding box center [327, 268] width 24 height 20
type input "[DATE] 10:29 AM"
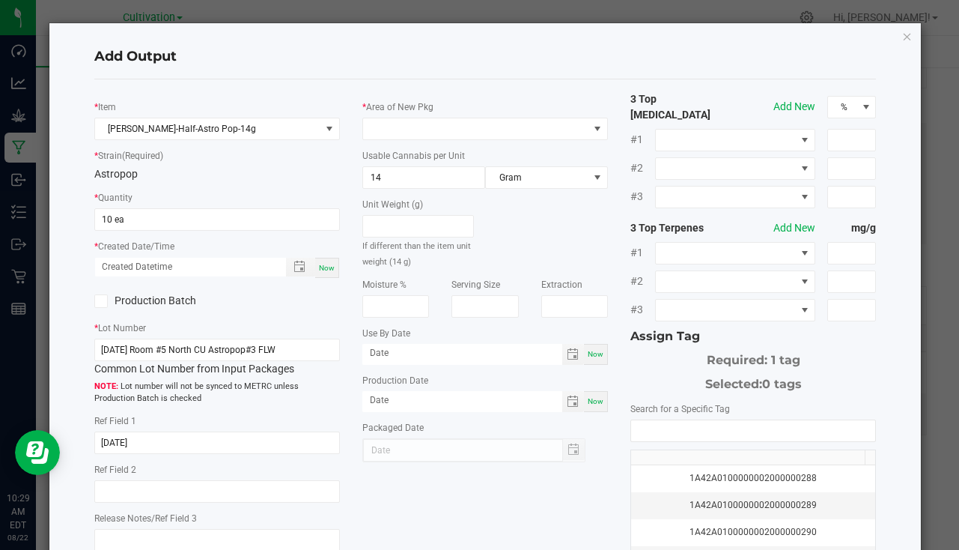
type input "[DATE]"
click at [394, 125] on span at bounding box center [475, 128] width 225 height 21
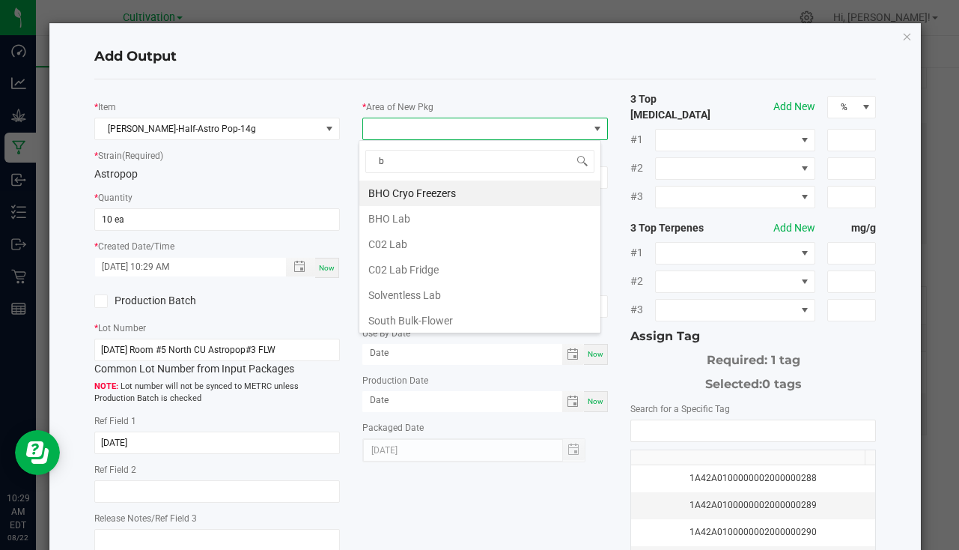
type input "bu"
click at [425, 190] on li "South Bulk-Flower" at bounding box center [479, 192] width 241 height 25
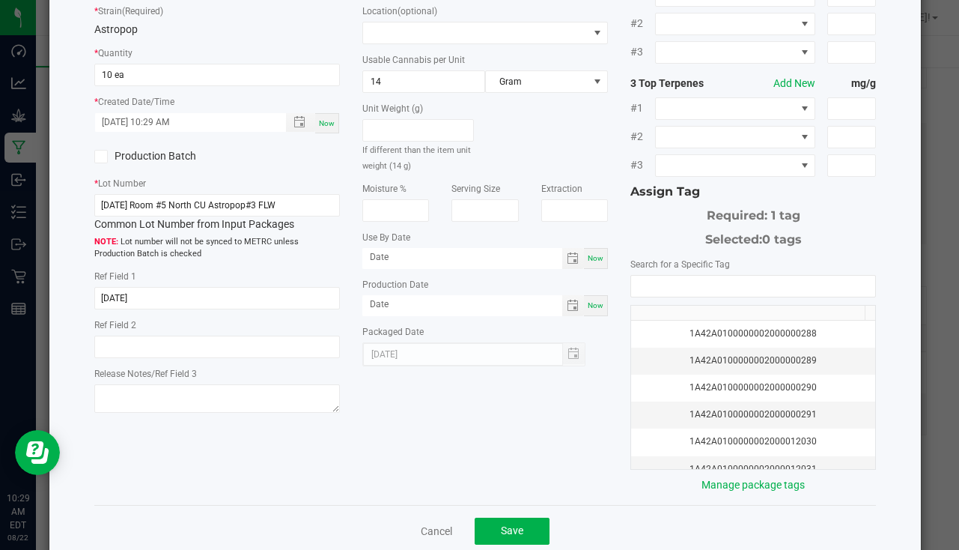
scroll to position [165, 0]
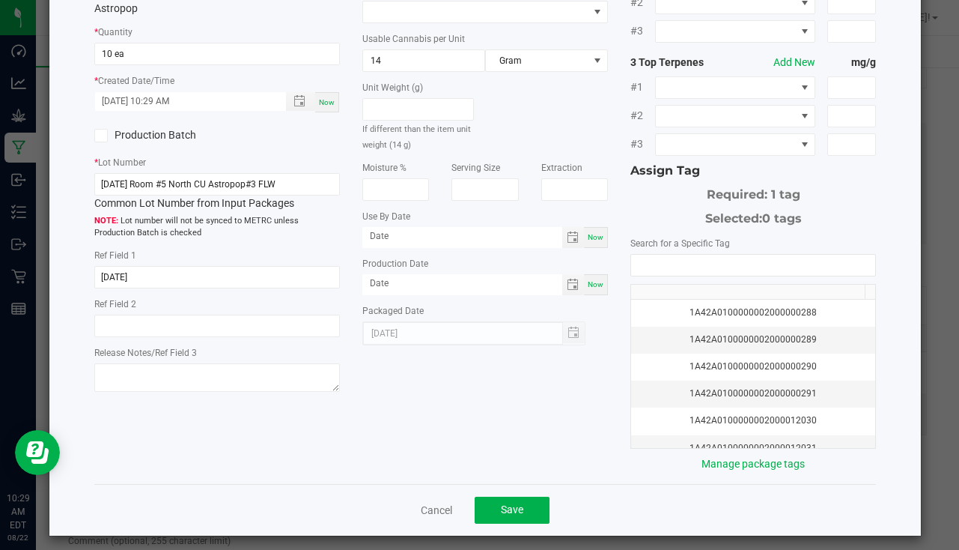
click at [646, 268] on div "1A42A0100000002000000288 1A42A0100000002000000289 1A42A0100000002000000290 1A42…" at bounding box center [753, 351] width 246 height 195
click at [650, 264] on input "NO DATA FOUND" at bounding box center [753, 265] width 244 height 21
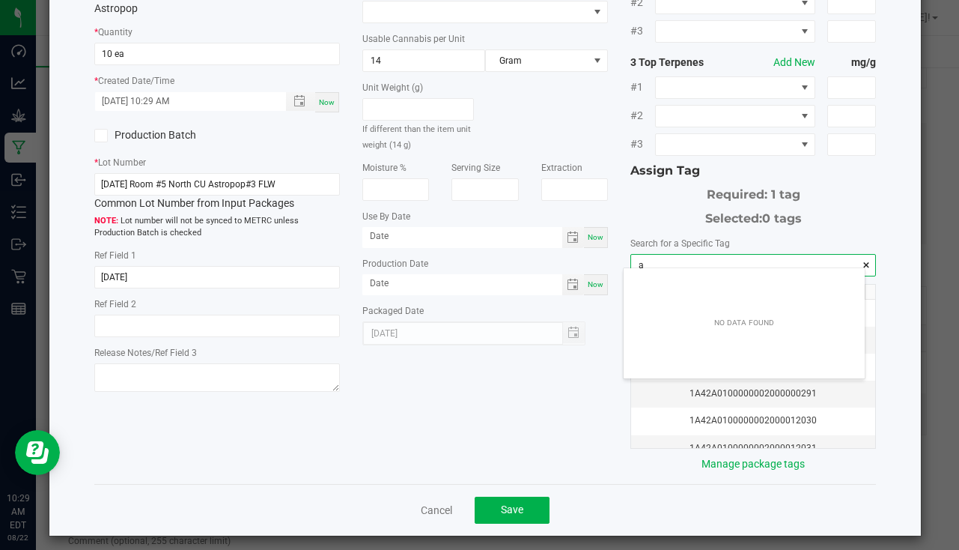
scroll to position [21, 241]
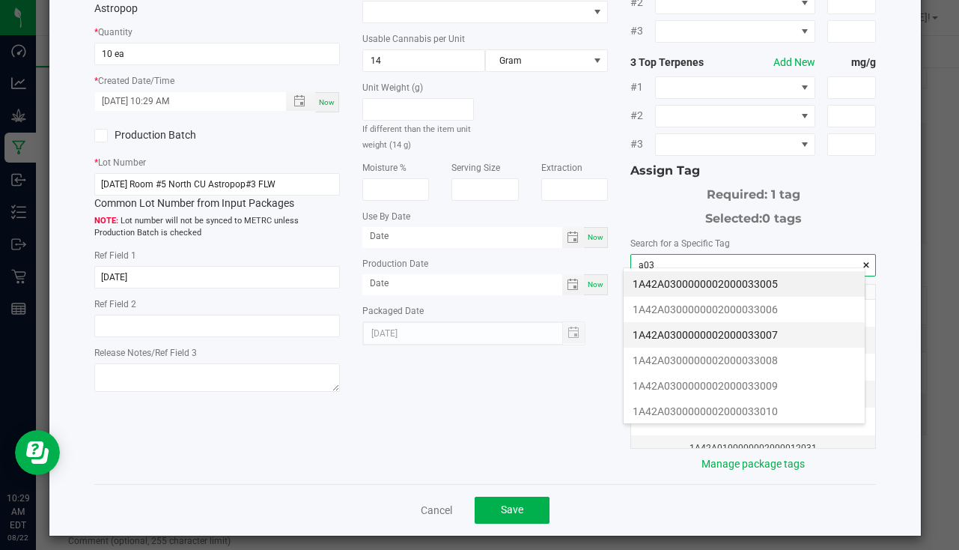
click at [735, 335] on li "1A42A0300000002000033007" at bounding box center [744, 334] width 241 height 25
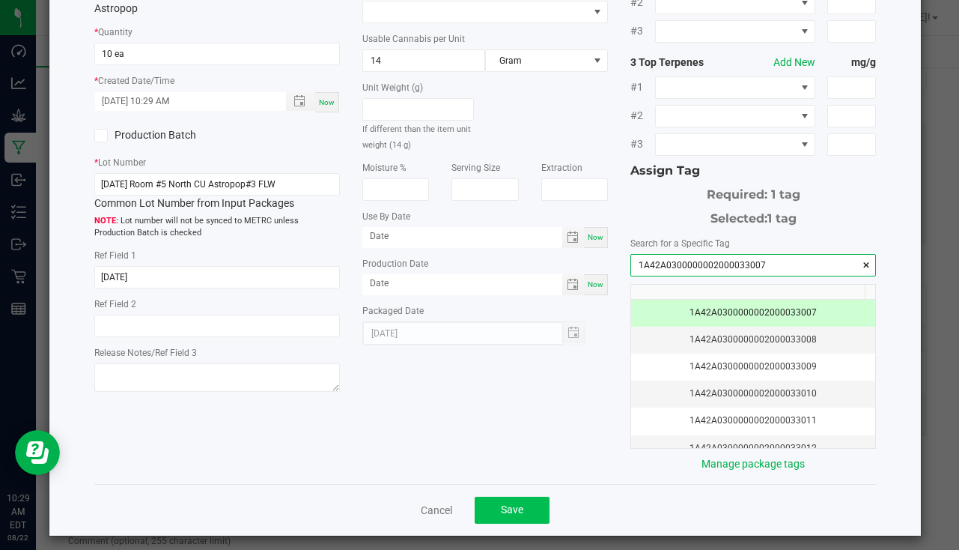
type input "1A42A0300000002000033007"
click at [523, 497] on button "Save" at bounding box center [512, 509] width 75 height 27
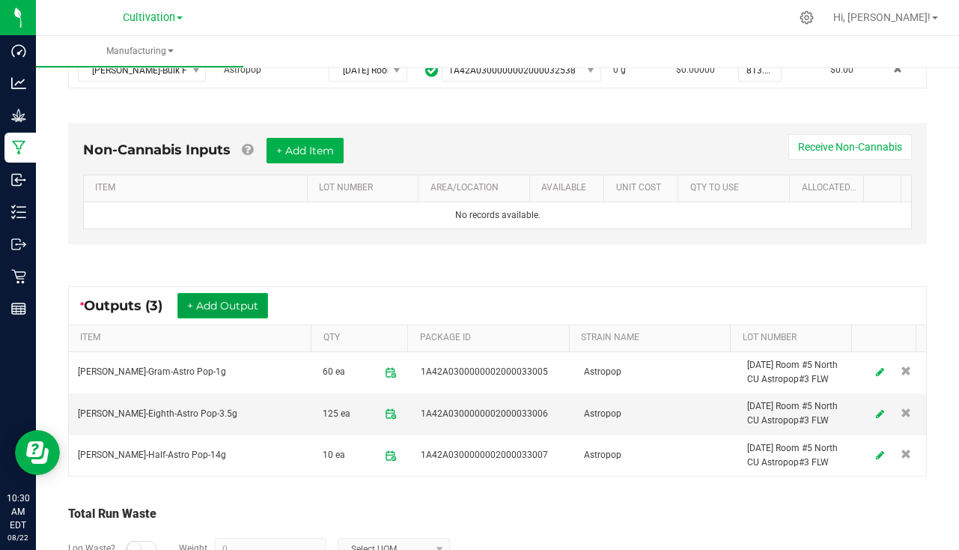
click at [230, 305] on button "+ Add Output" at bounding box center [222, 305] width 91 height 25
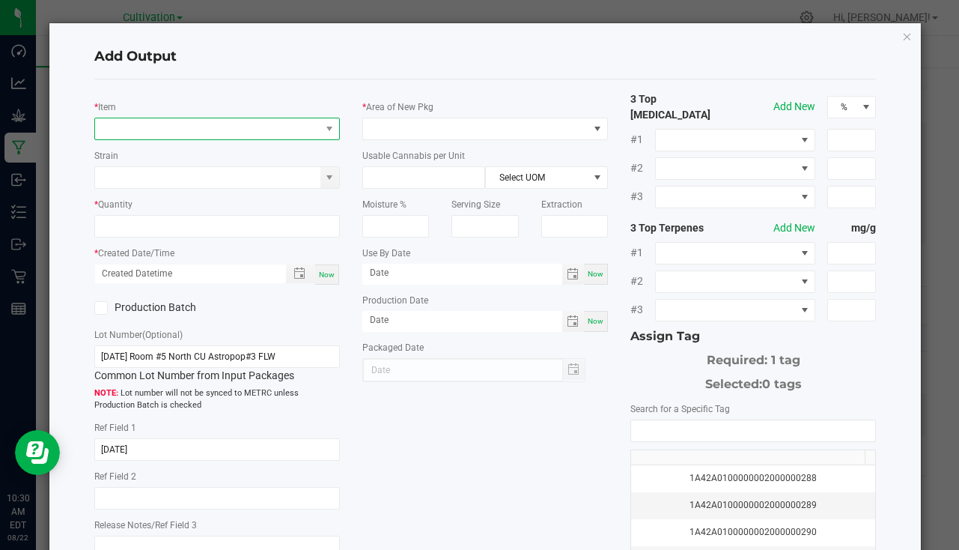
click at [135, 119] on span "NO DATA FOUND" at bounding box center [207, 128] width 225 height 21
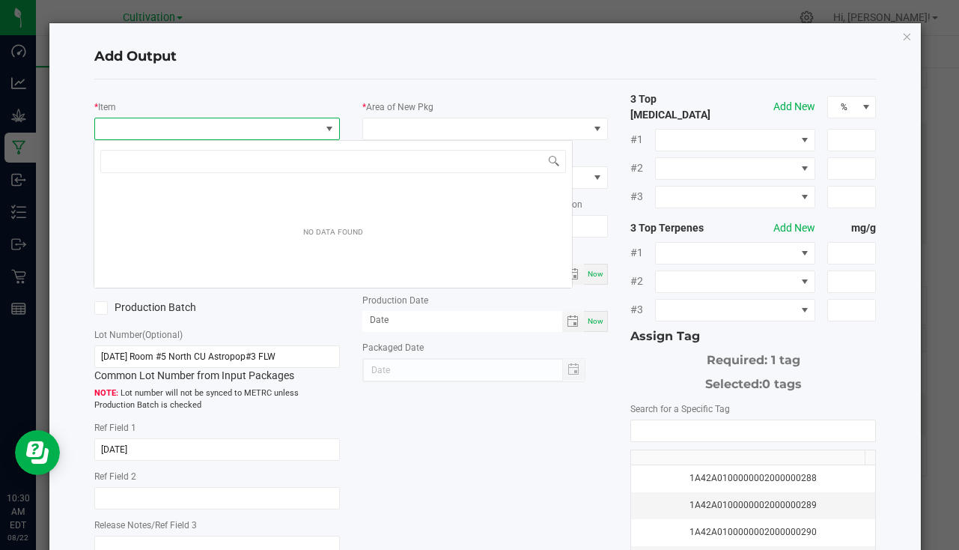
scroll to position [22, 243]
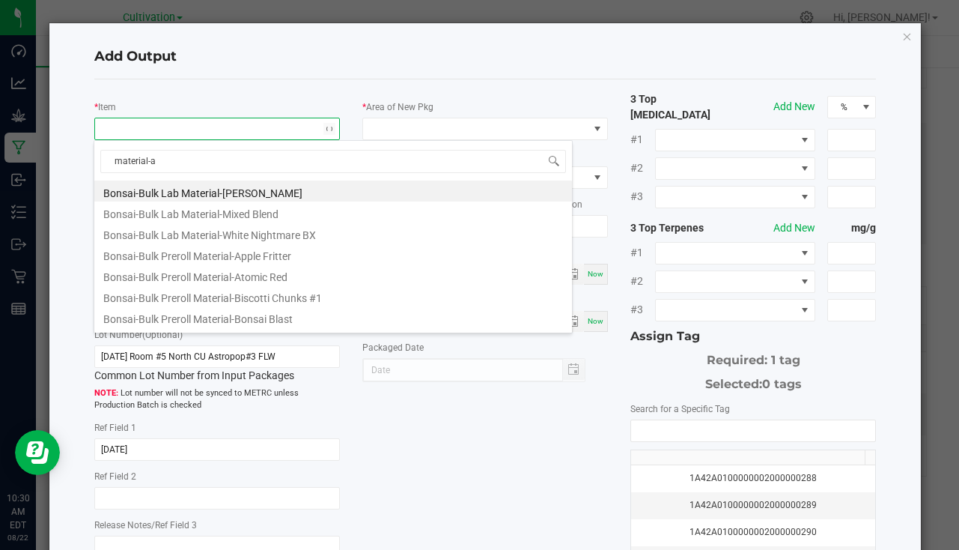
type input "material-as"
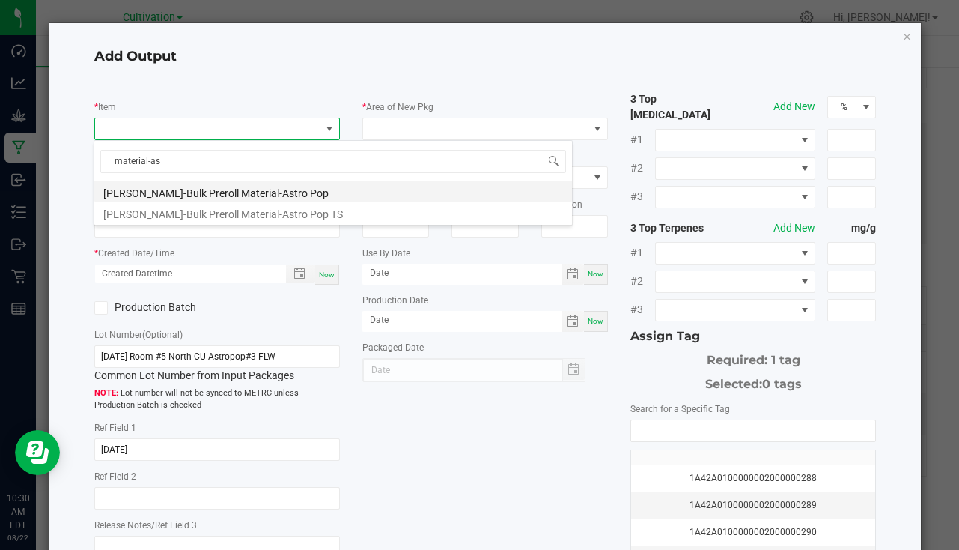
click at [217, 192] on li "[PERSON_NAME]-Bulk Preroll Material-Astro Pop" at bounding box center [333, 190] width 478 height 21
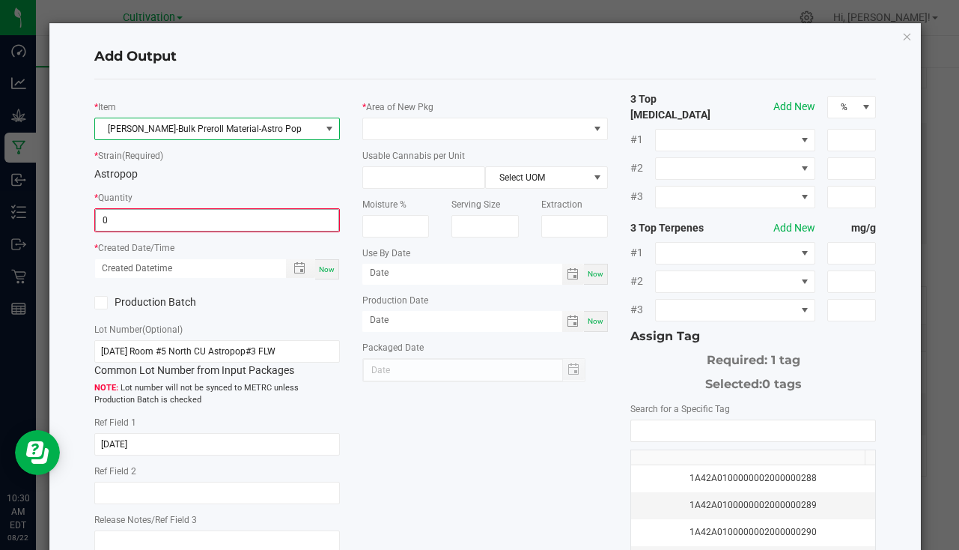
click at [180, 219] on input "0" at bounding box center [217, 220] width 243 height 21
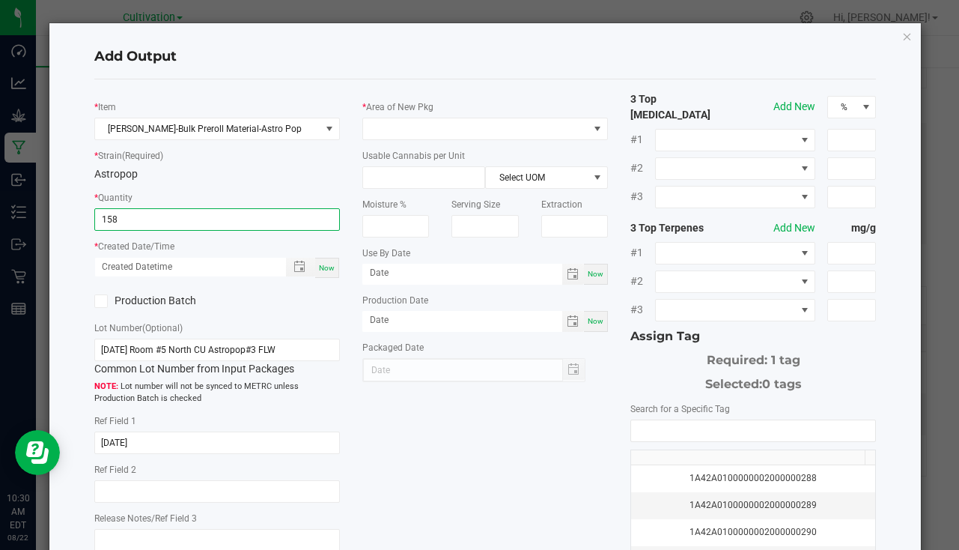
type input "158.0000 g"
click at [332, 276] on div "Now" at bounding box center [327, 268] width 24 height 20
type input "[DATE] 10:30 AM"
type input "[DATE]"
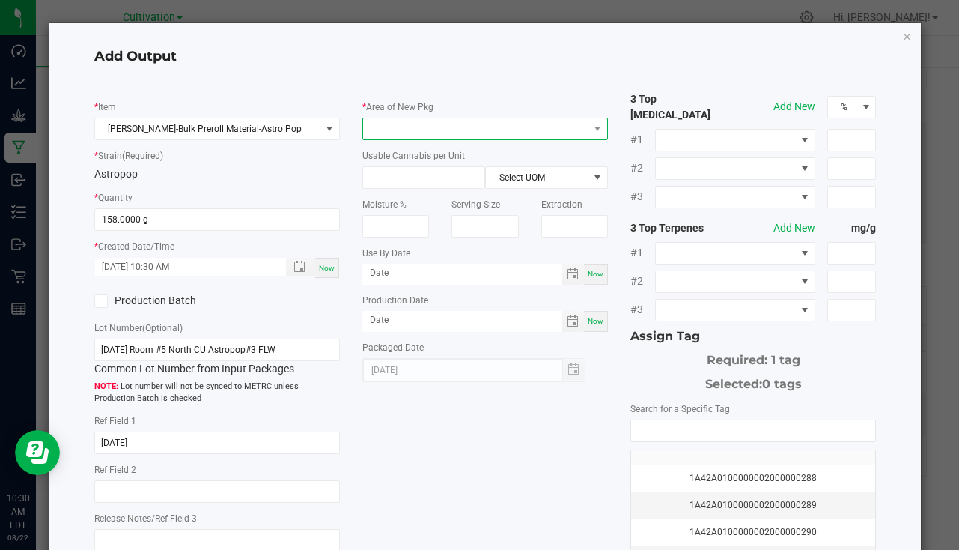
click at [446, 121] on span at bounding box center [475, 128] width 225 height 21
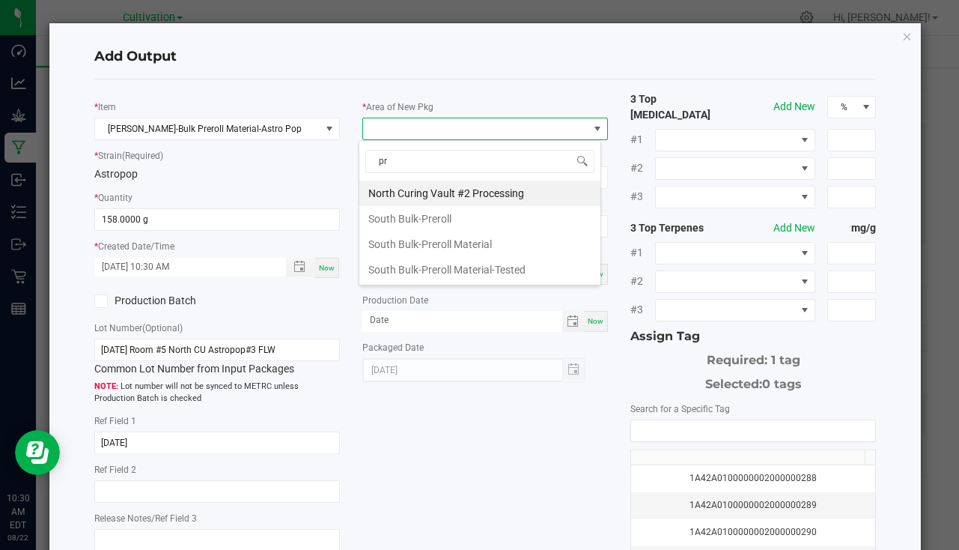
type input "pre"
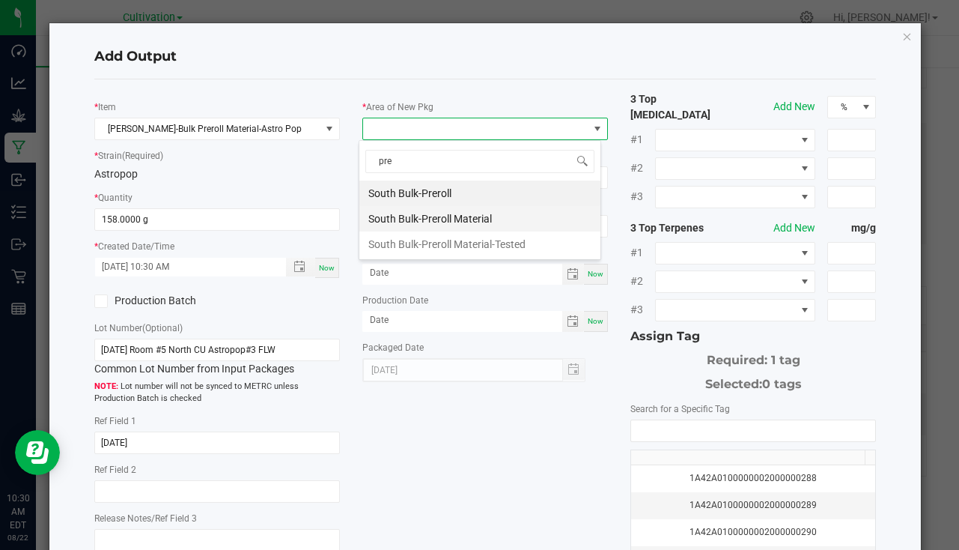
click at [449, 227] on li "South Bulk-Preroll Material" at bounding box center [479, 218] width 241 height 25
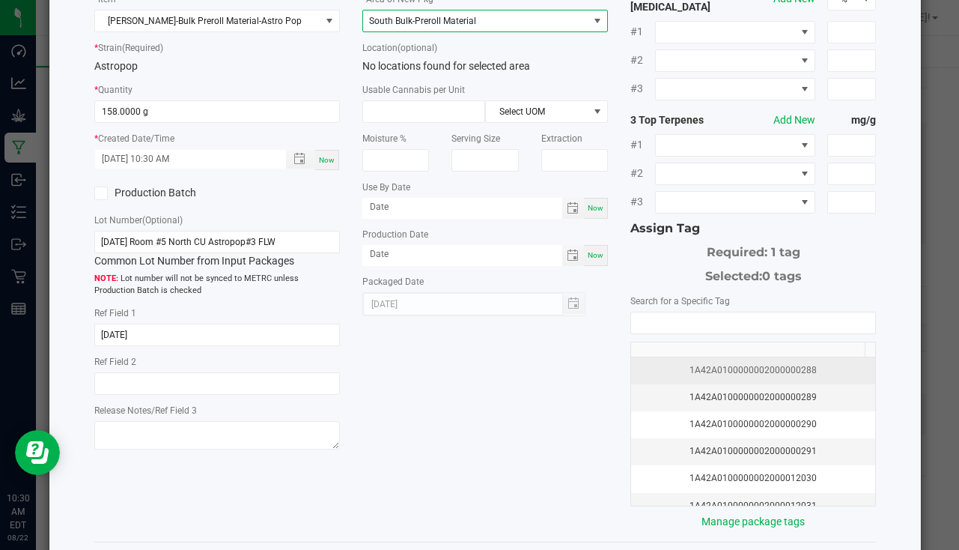
scroll to position [165, 0]
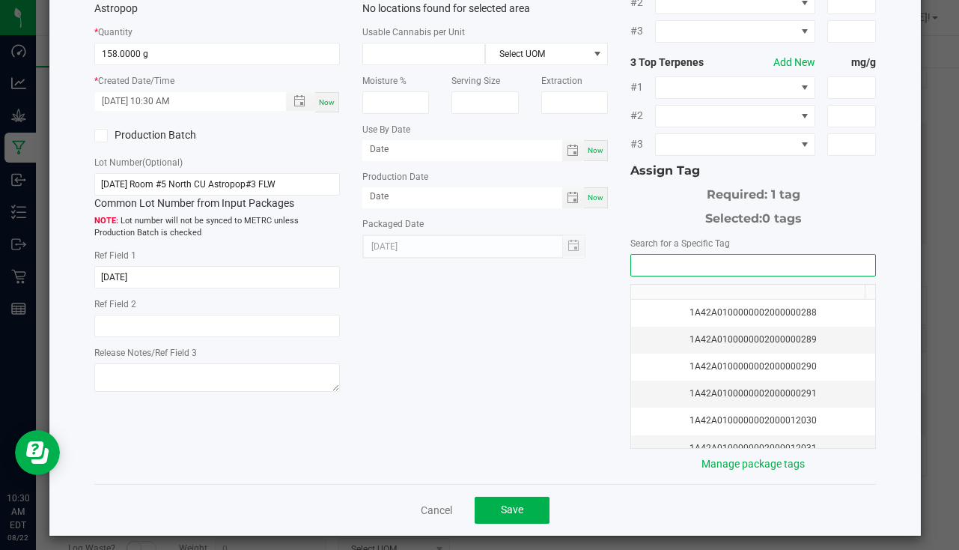
click at [689, 262] on input "NO DATA FOUND" at bounding box center [753, 265] width 244 height 21
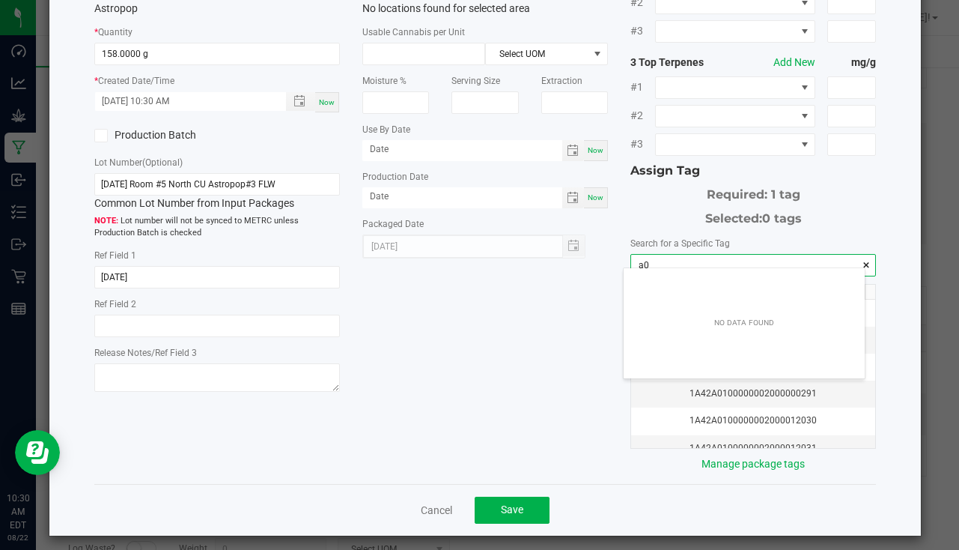
scroll to position [21, 241]
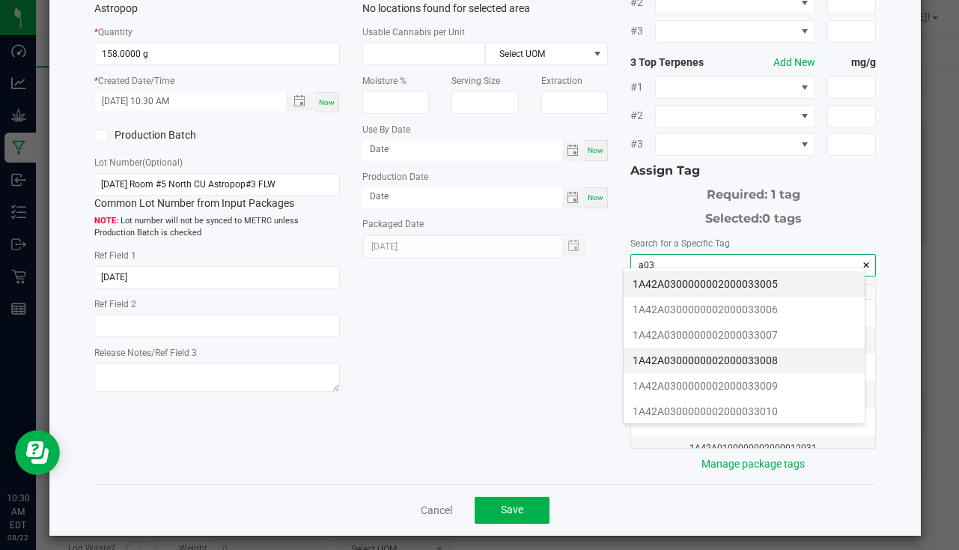
click at [776, 359] on li "1A42A0300000002000033008" at bounding box center [744, 359] width 241 height 25
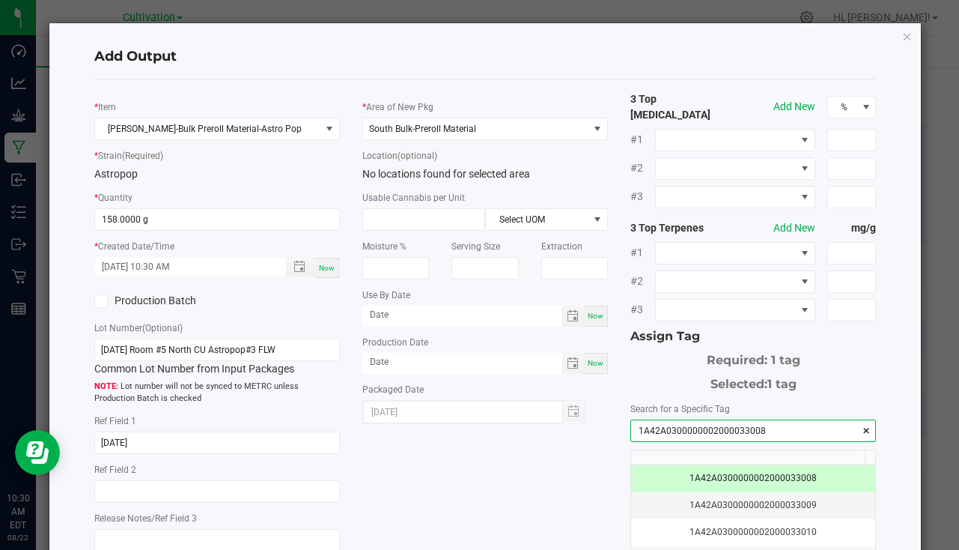
scroll to position [165, 0]
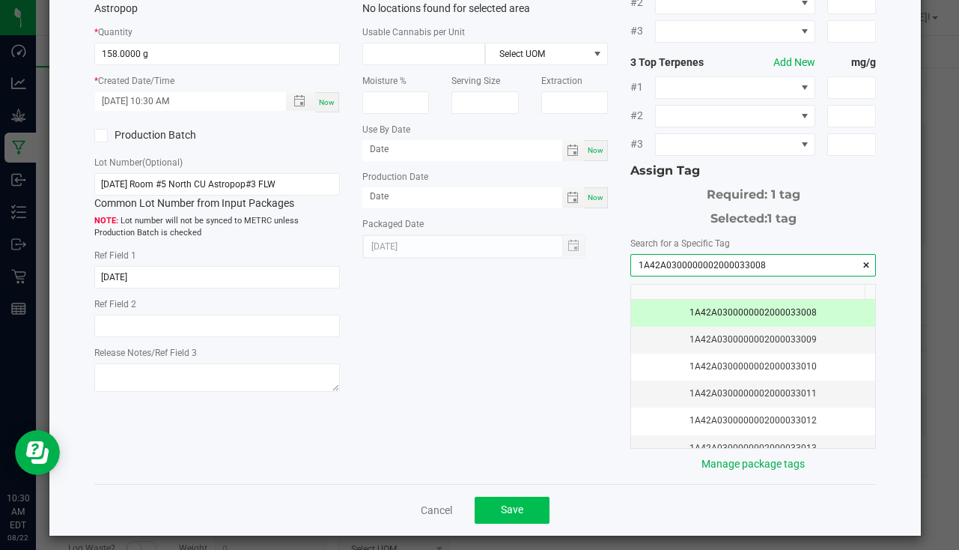
type input "1A42A0300000002000033008"
click at [541, 498] on button "Save" at bounding box center [512, 509] width 75 height 27
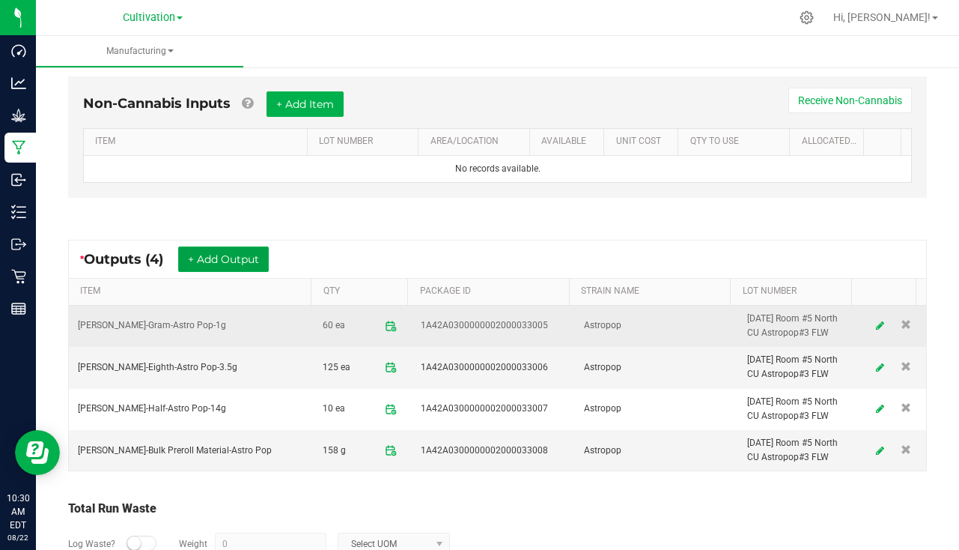
scroll to position [437, 0]
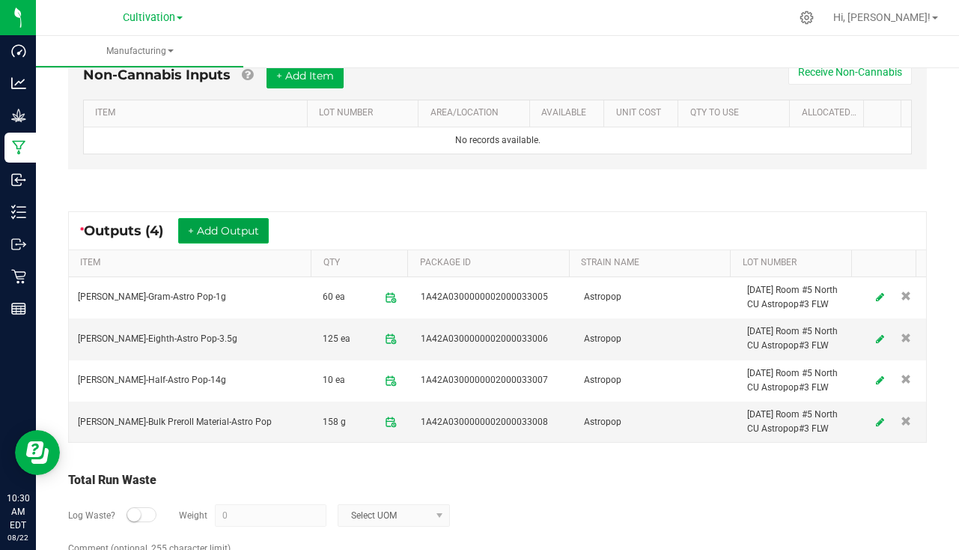
click at [215, 228] on button "+ Add Output" at bounding box center [223, 230] width 91 height 25
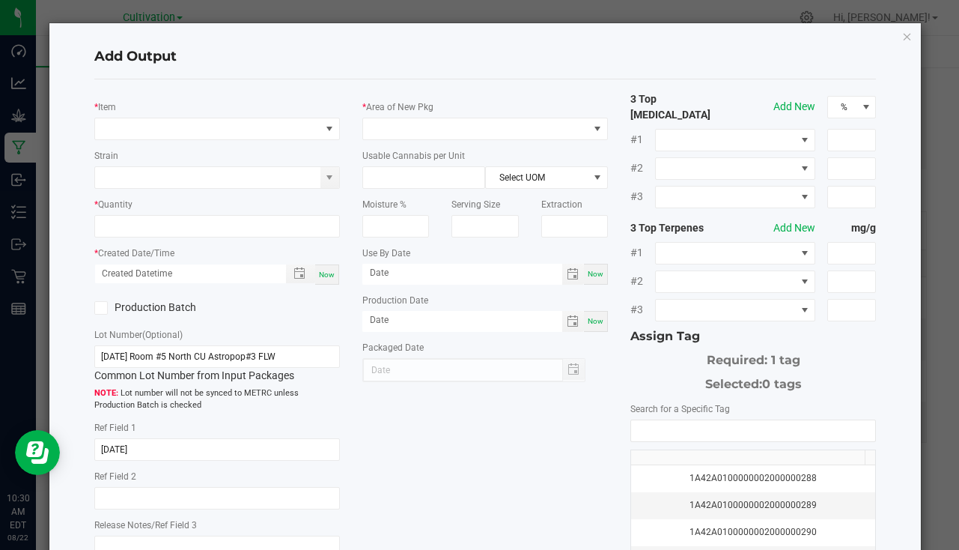
click at [418, 48] on h4 "Add Output" at bounding box center [485, 56] width 782 height 19
click at [890, 34] on div "Add Output * Item Strain * Quantity * Created Date/Time Now Production Batch Lo…" at bounding box center [485, 362] width 872 height 678
click at [902, 34] on icon "button" at bounding box center [907, 36] width 10 height 18
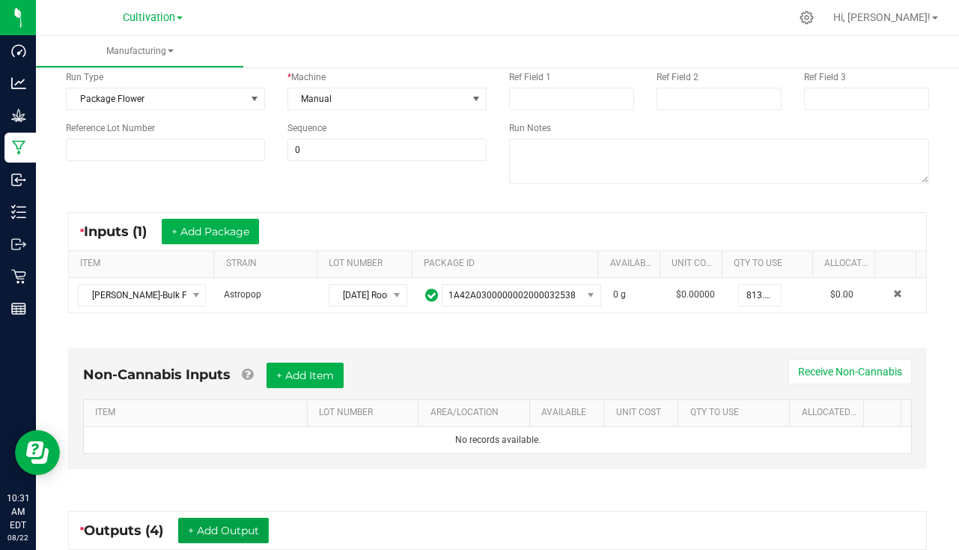
scroll to position [0, 0]
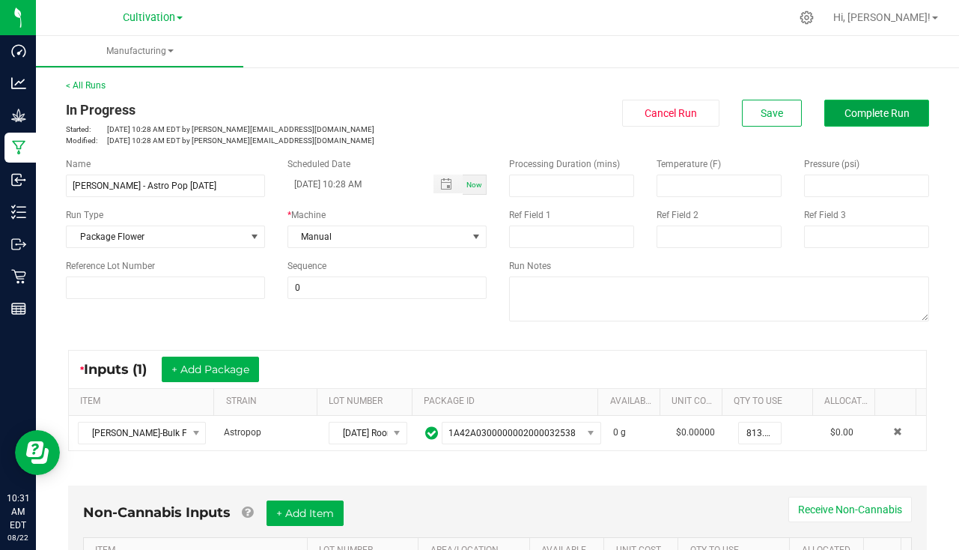
click at [865, 112] on span "Complete Run" at bounding box center [877, 113] width 65 height 12
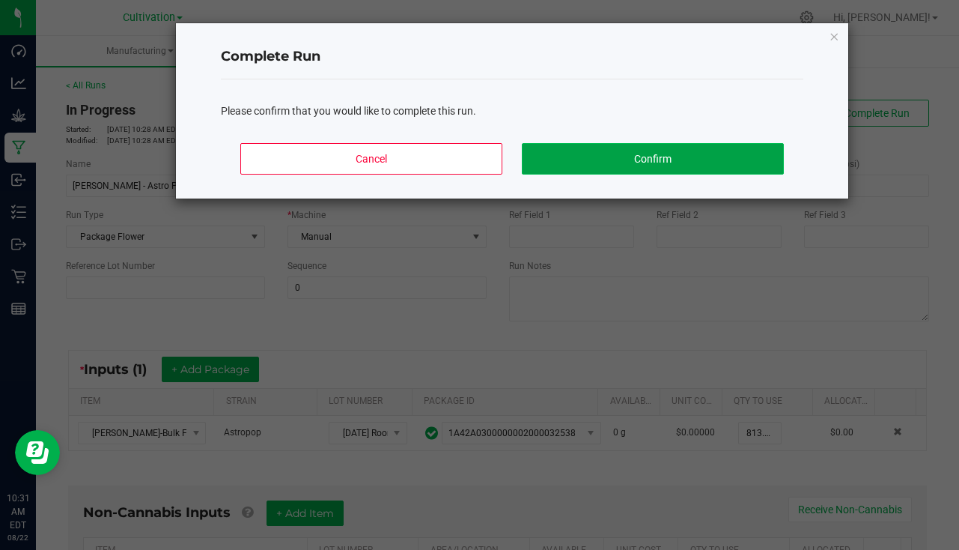
click at [660, 160] on button "Confirm" at bounding box center [653, 158] width 262 height 31
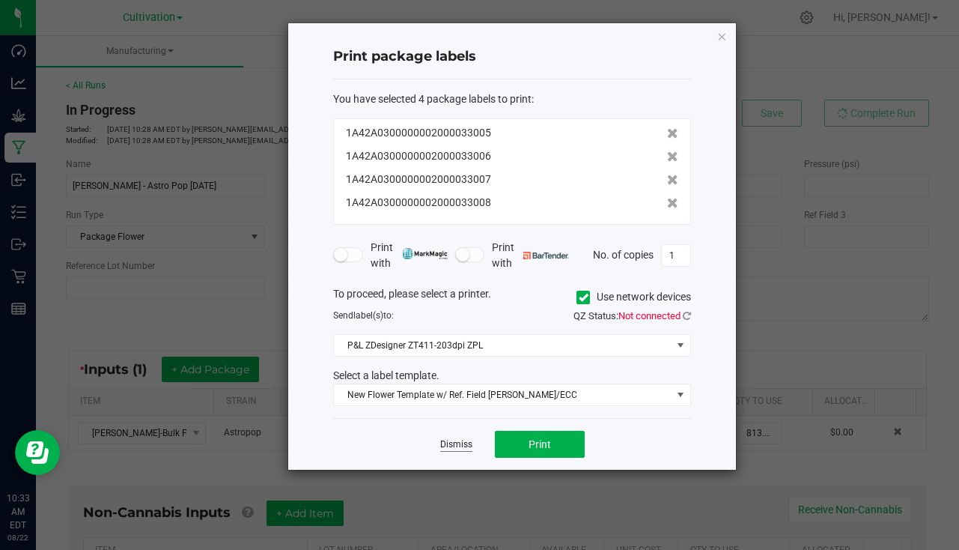
click at [455, 446] on link "Dismiss" at bounding box center [456, 444] width 32 height 13
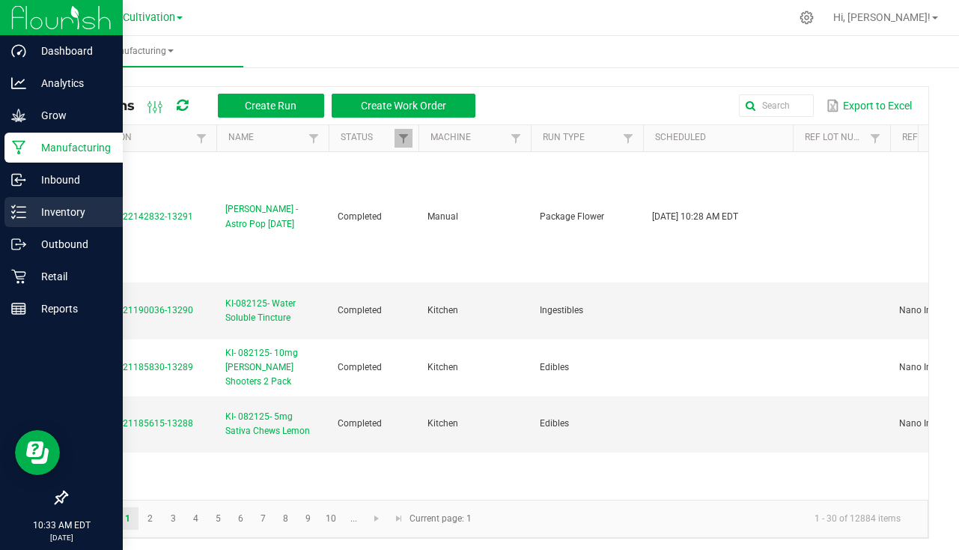
click at [24, 214] on icon at bounding box center [18, 211] width 15 height 15
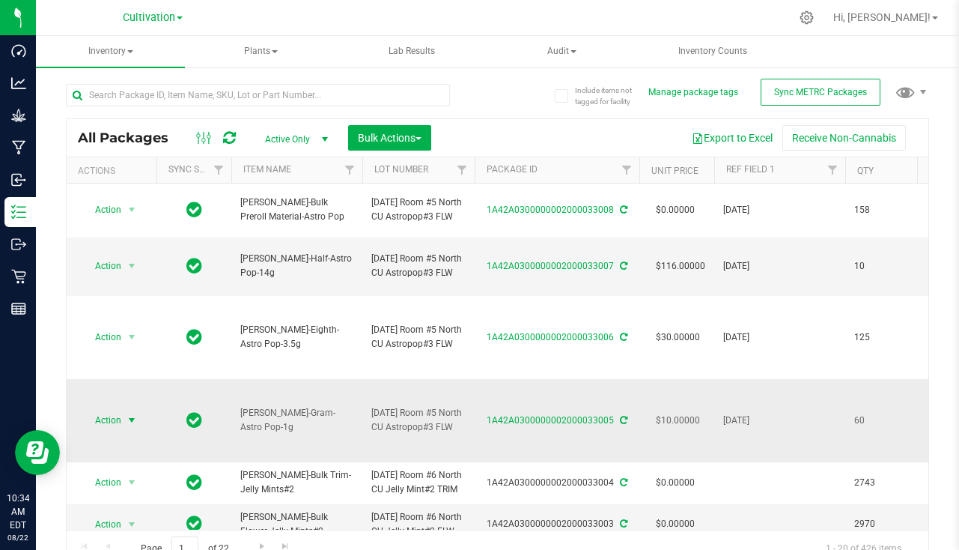
click at [136, 422] on span "select" at bounding box center [132, 420] width 12 height 12
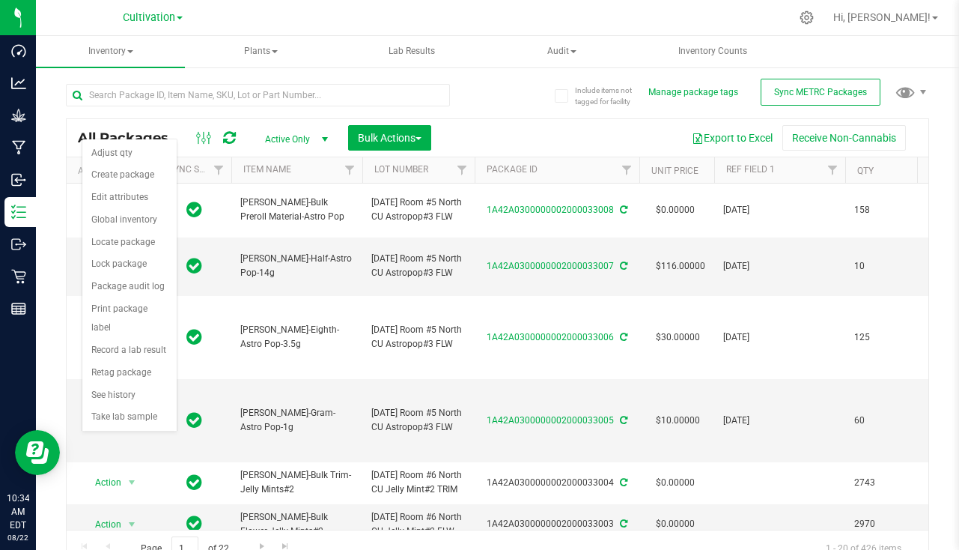
click at [294, 17] on div at bounding box center [529, 17] width 522 height 29
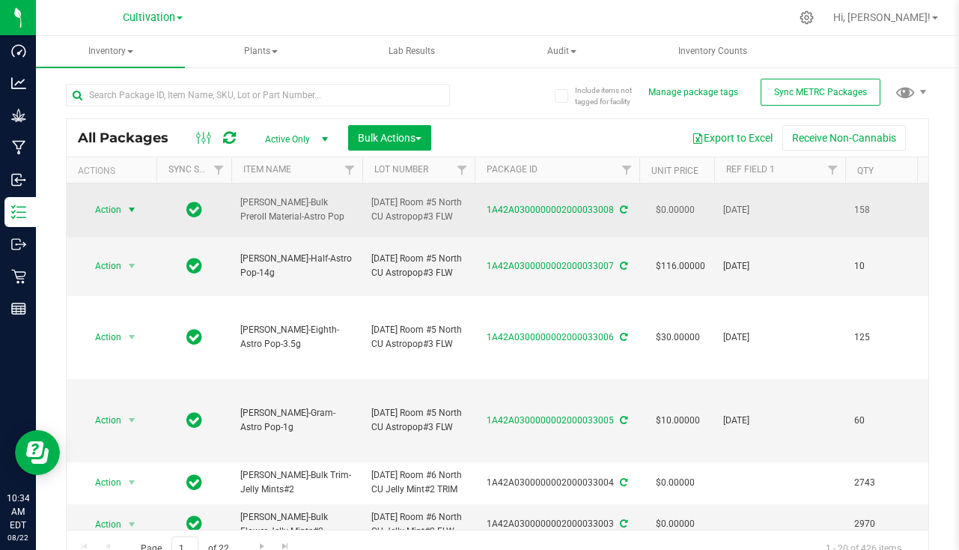
click at [130, 215] on span "select" at bounding box center [132, 210] width 12 height 12
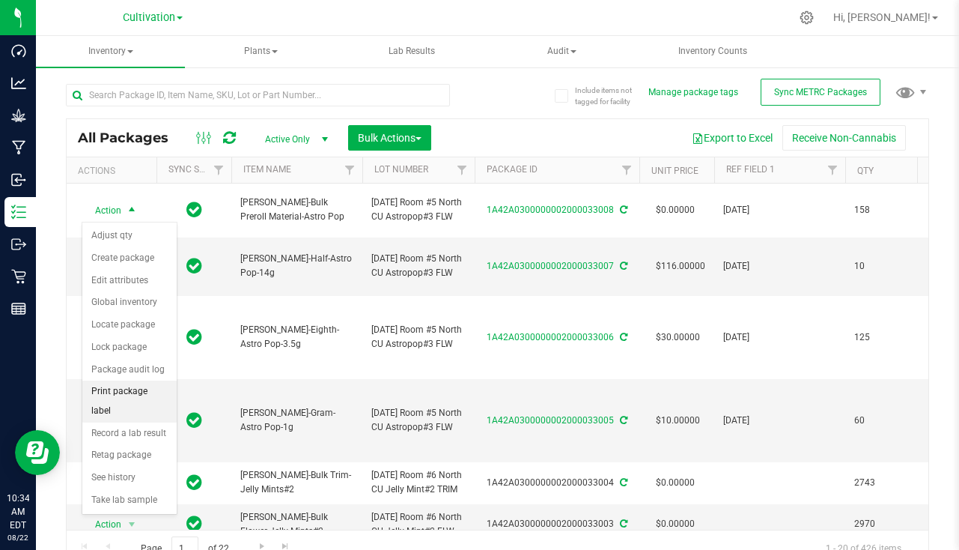
click at [124, 387] on li "Print package label" at bounding box center [129, 400] width 94 height 41
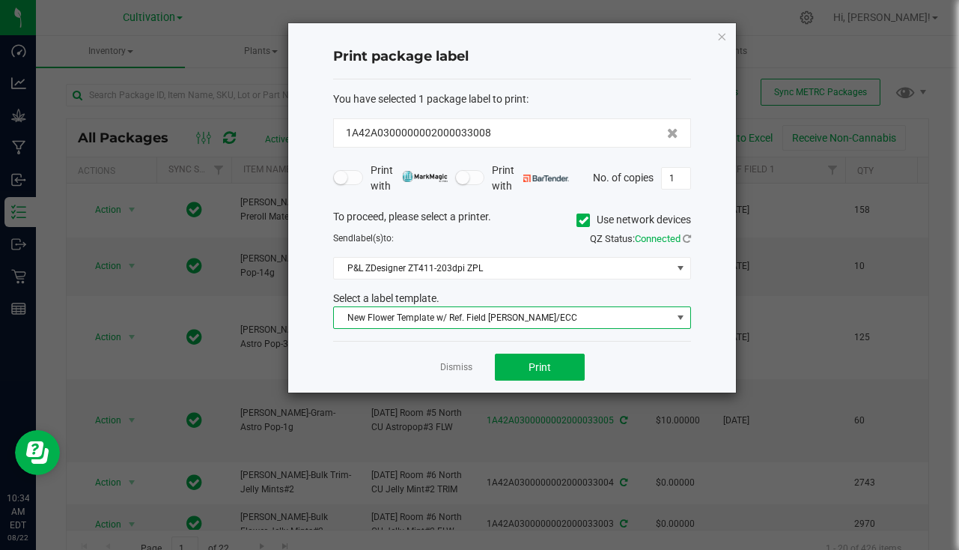
click at [465, 317] on span "New Flower Template w/ Ref. Field [PERSON_NAME]/ECC" at bounding box center [503, 317] width 338 height 21
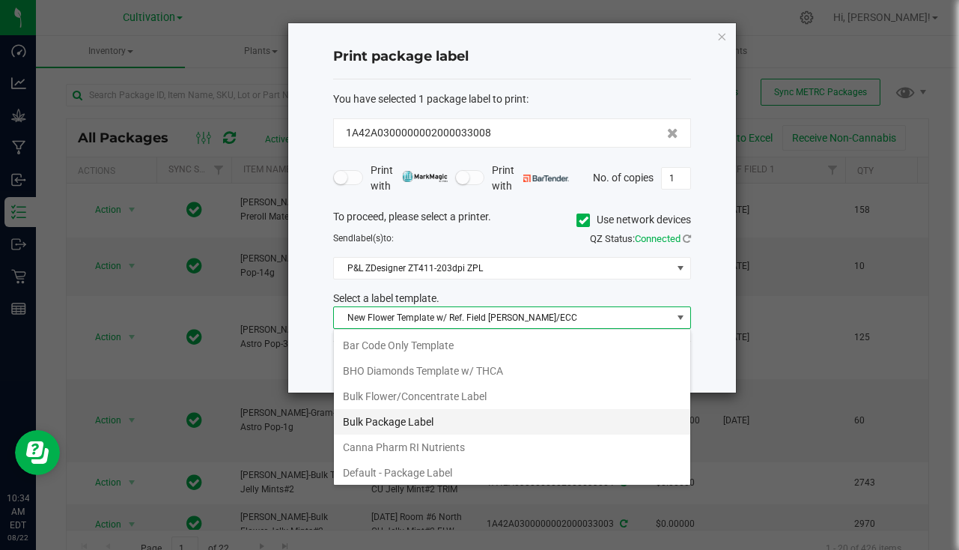
click at [438, 420] on li "Bulk Package Label" at bounding box center [512, 421] width 356 height 25
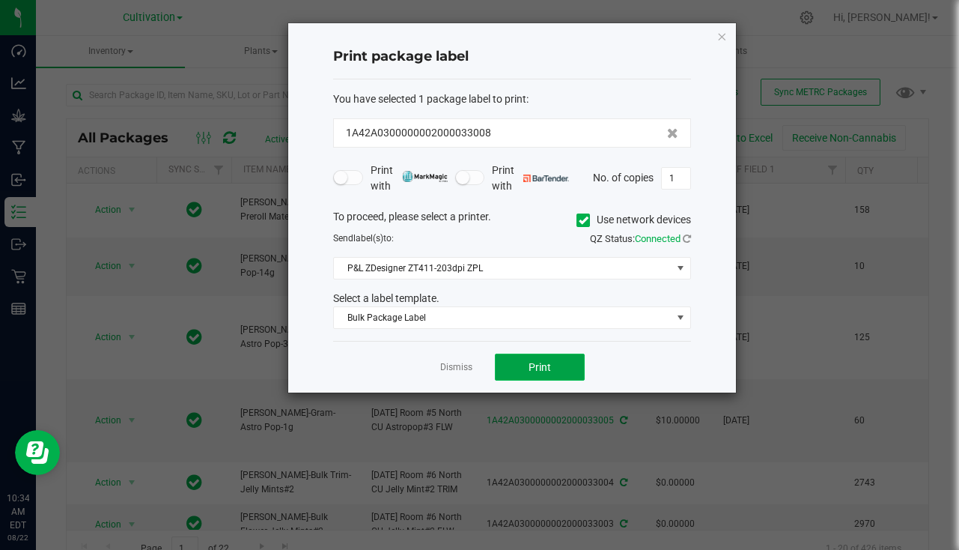
click at [526, 359] on button "Print" at bounding box center [540, 366] width 90 height 27
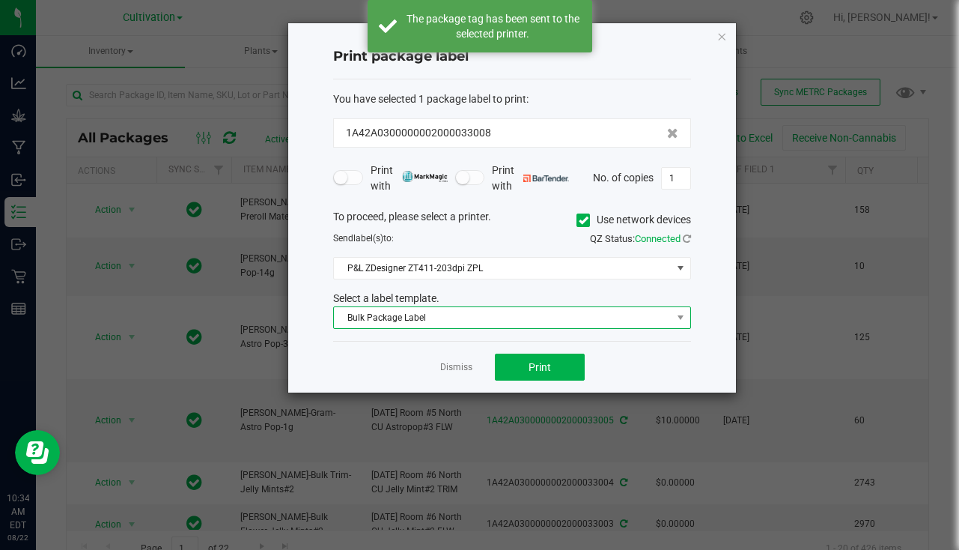
click at [428, 311] on span "Bulk Package Label" at bounding box center [503, 317] width 338 height 21
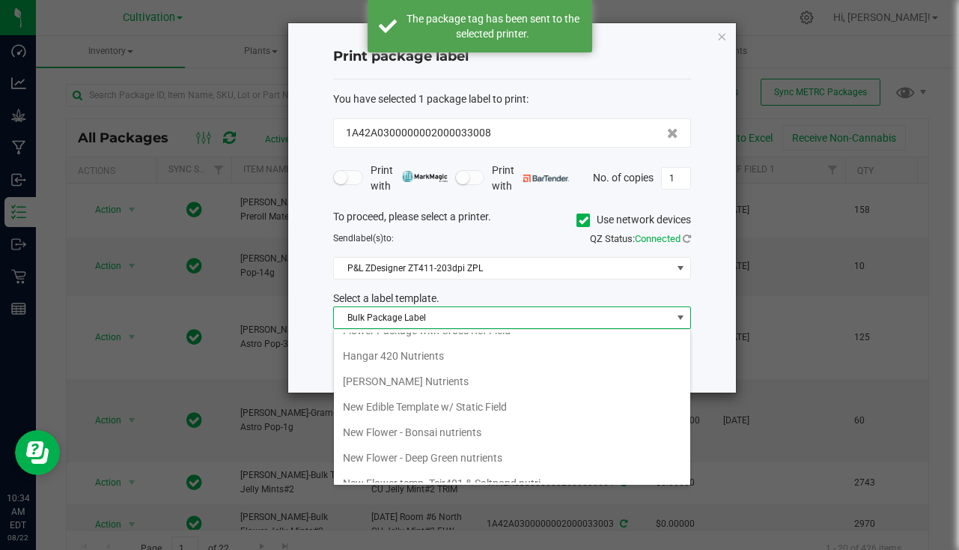
scroll to position [524, 0]
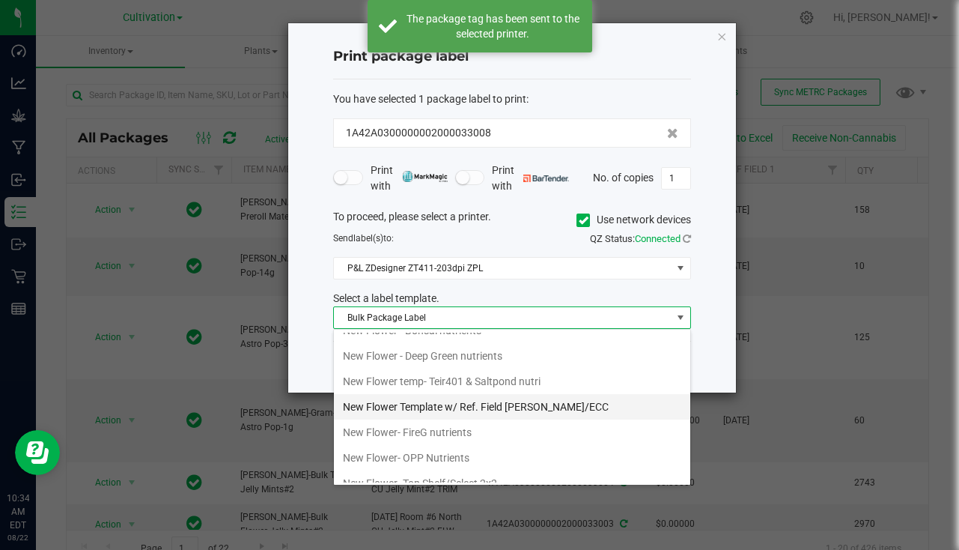
click at [474, 407] on li "New Flower Template w/ Ref. Field [PERSON_NAME]/ECC" at bounding box center [512, 406] width 356 height 25
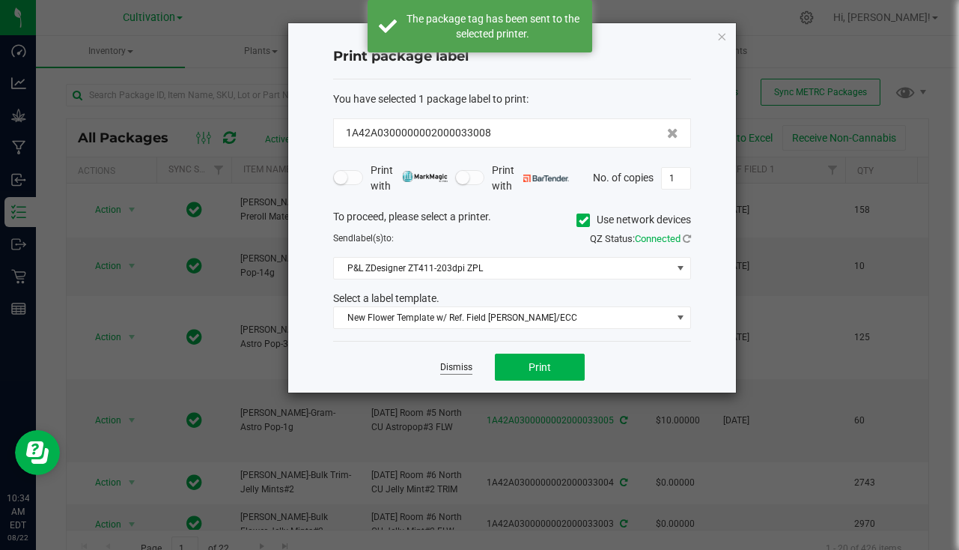
click at [445, 365] on link "Dismiss" at bounding box center [456, 367] width 32 height 13
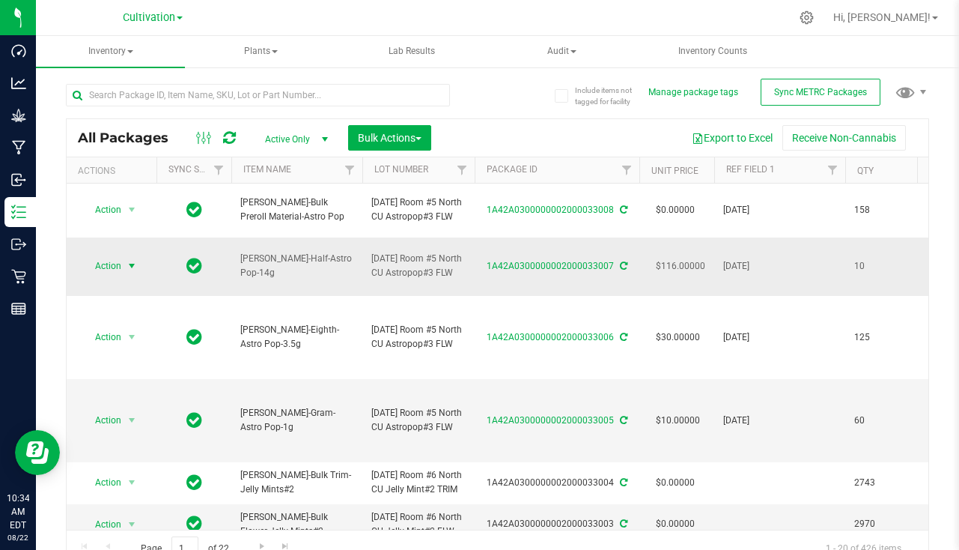
click at [116, 275] on span "Action" at bounding box center [102, 265] width 40 height 21
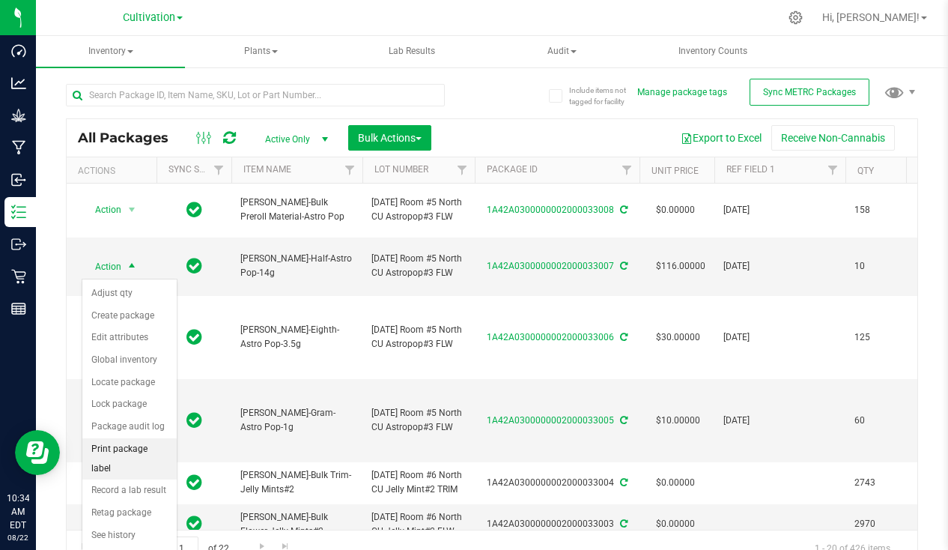
click at [135, 446] on li "Print package label" at bounding box center [129, 458] width 94 height 41
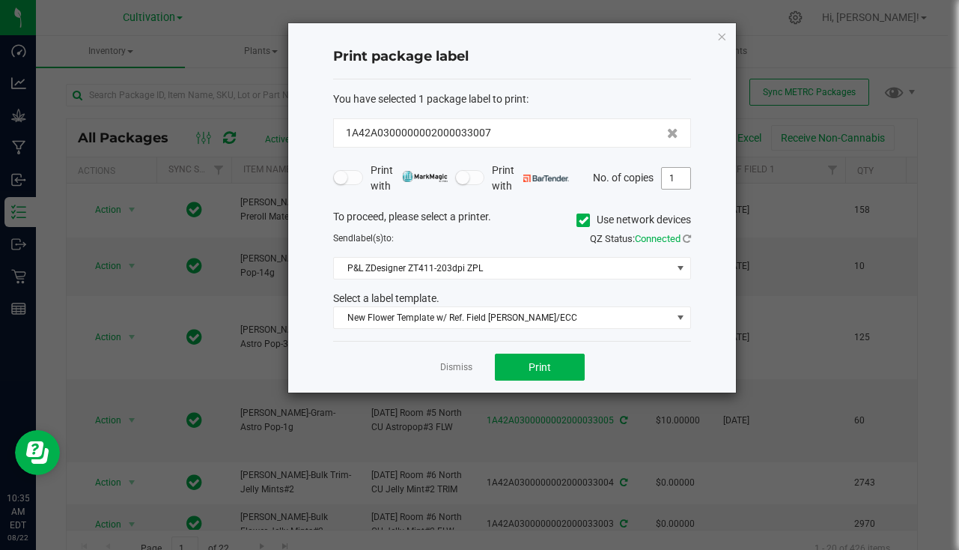
click at [685, 180] on input "1" at bounding box center [676, 178] width 28 height 21
type input "10"
click at [546, 363] on span "Print" at bounding box center [540, 367] width 22 height 12
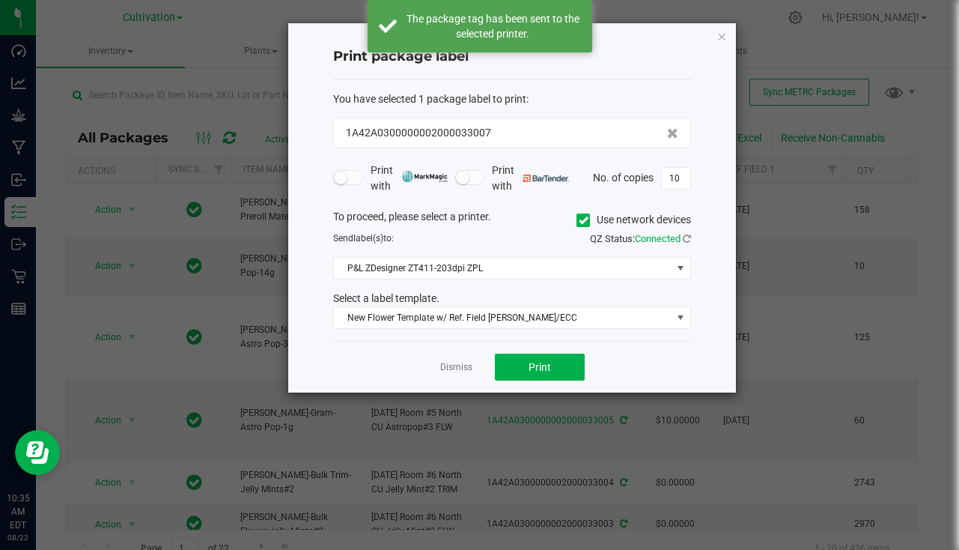
click at [460, 362] on link "Dismiss" at bounding box center [456, 367] width 32 height 13
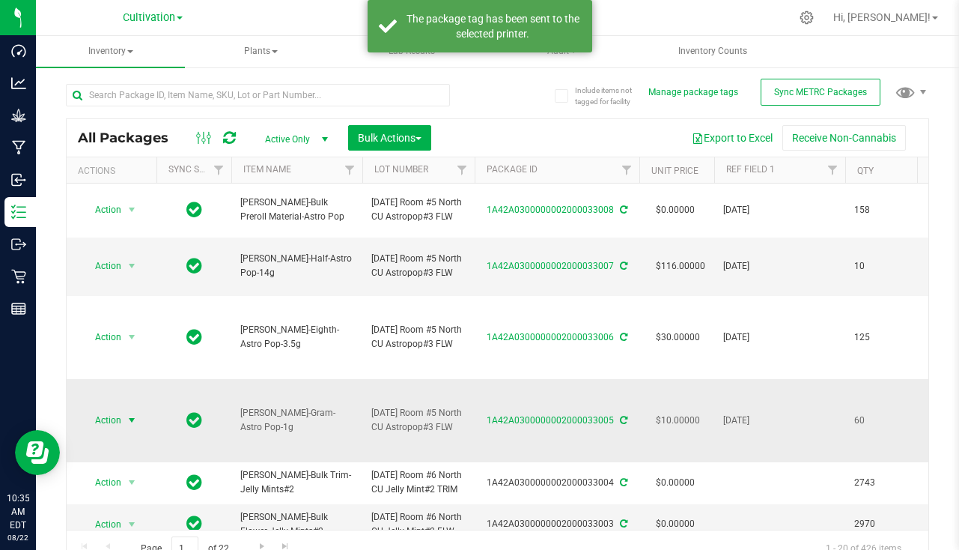
click at [135, 429] on span "select" at bounding box center [132, 420] width 19 height 21
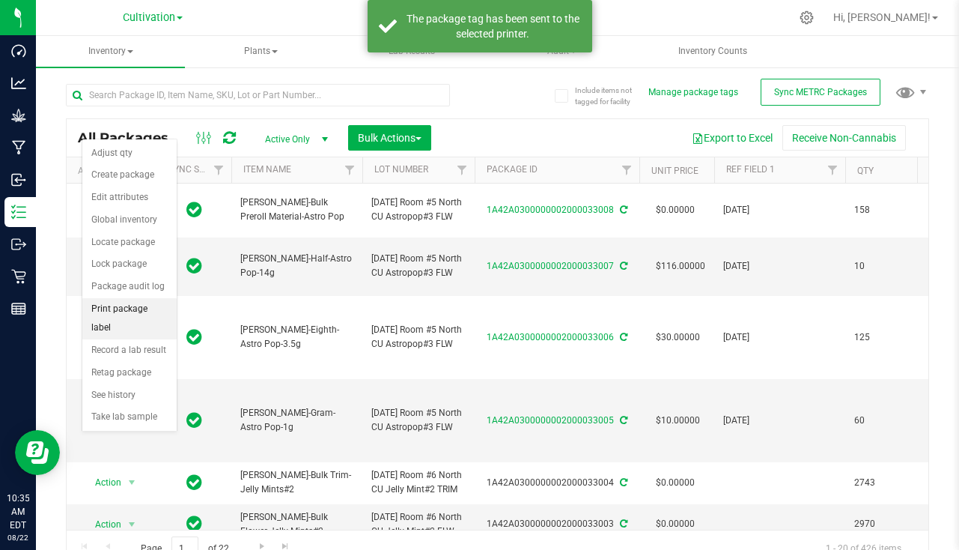
click at [116, 305] on li "Print package label" at bounding box center [129, 318] width 94 height 41
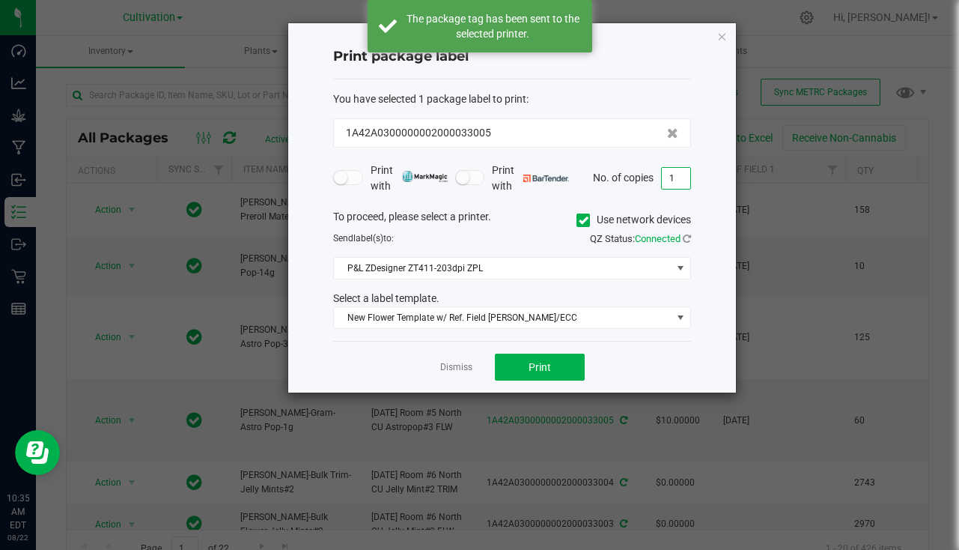
click at [678, 178] on input "1" at bounding box center [676, 178] width 28 height 21
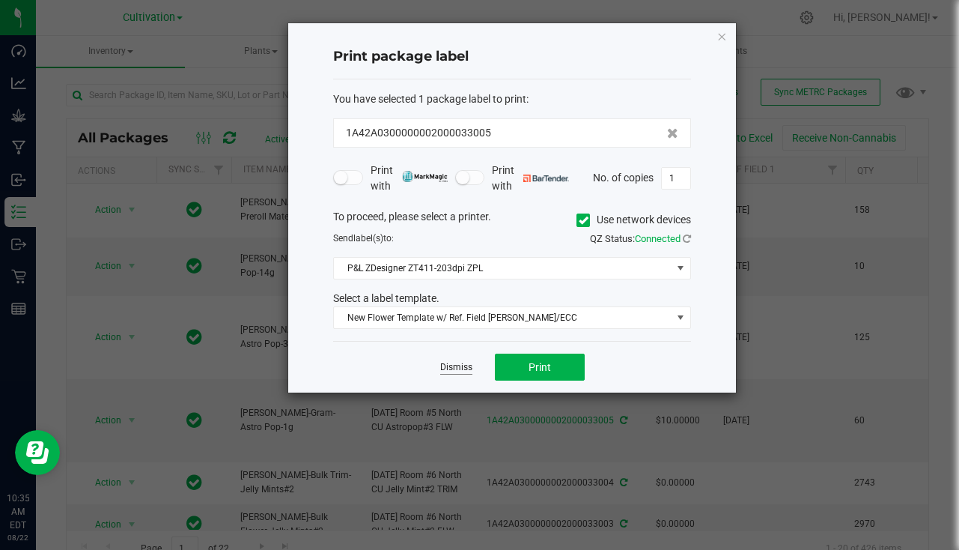
click at [455, 371] on link "Dismiss" at bounding box center [456, 367] width 32 height 13
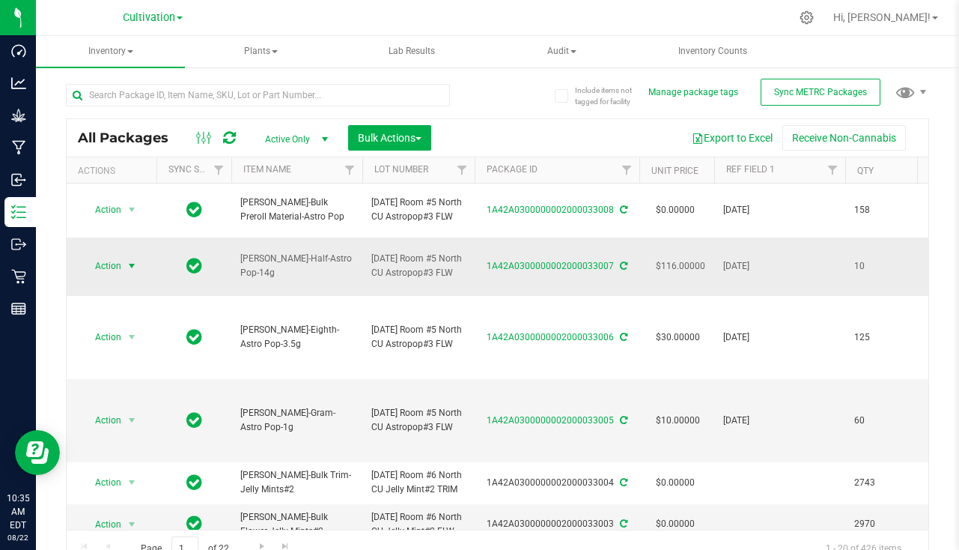
click at [115, 268] on span "Action" at bounding box center [102, 265] width 40 height 21
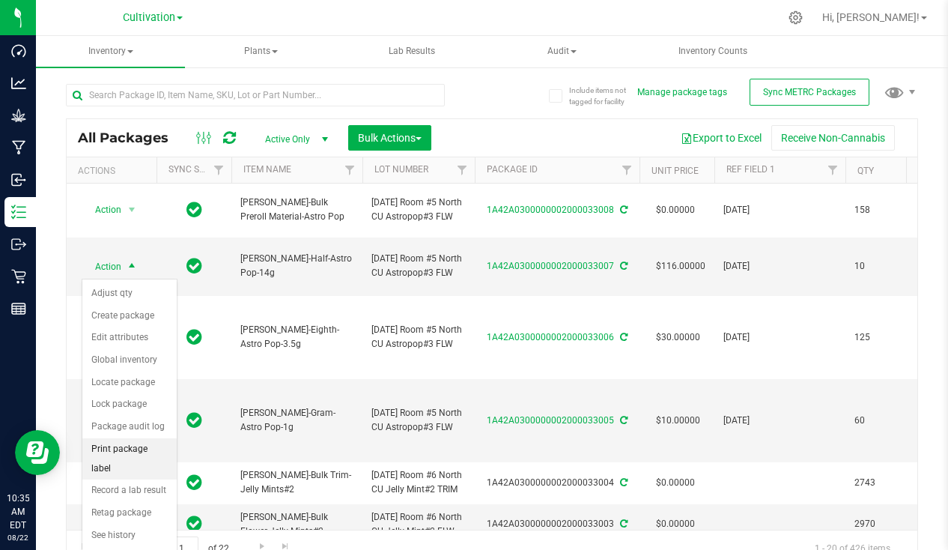
click at [139, 450] on li "Print package label" at bounding box center [129, 458] width 94 height 41
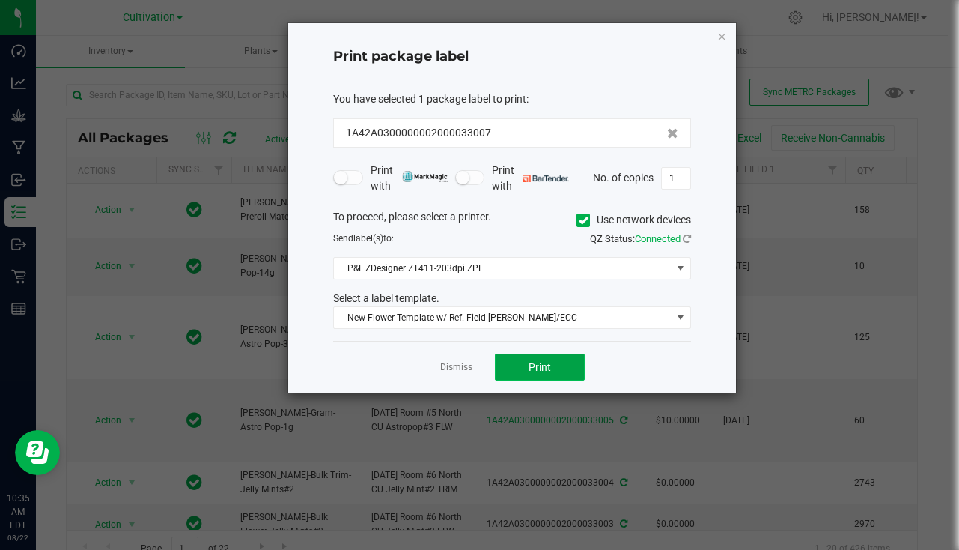
click at [549, 359] on button "Print" at bounding box center [540, 366] width 90 height 27
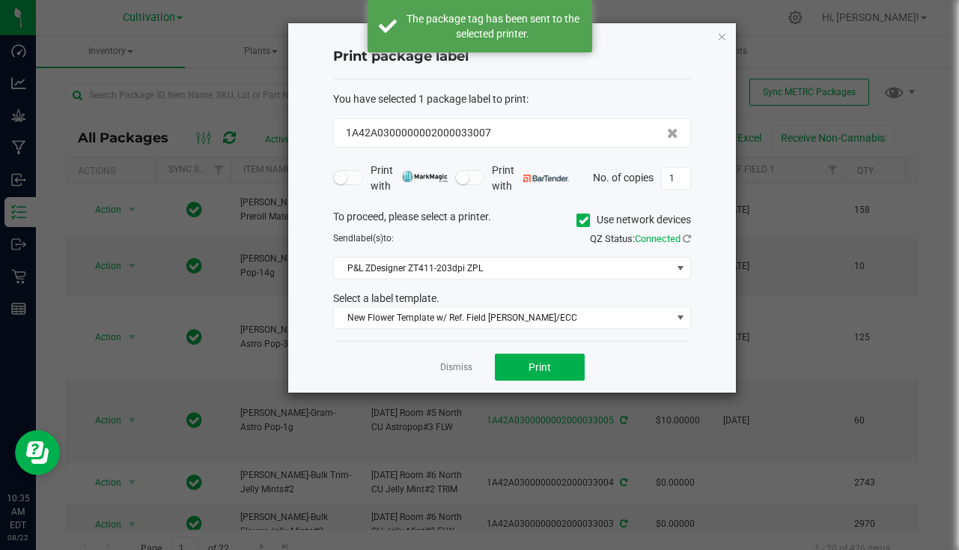
click at [452, 365] on link "Dismiss" at bounding box center [456, 367] width 32 height 13
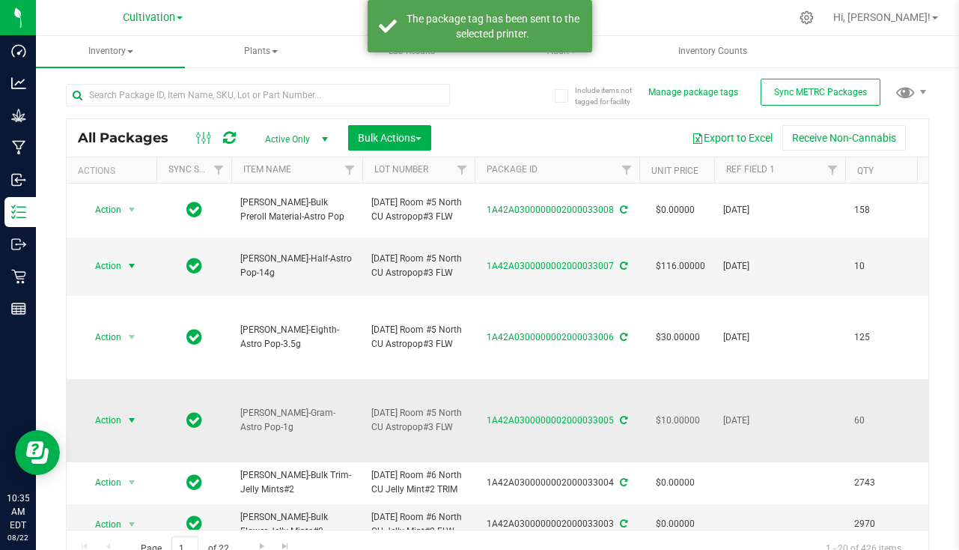
click at [131, 426] on span "select" at bounding box center [132, 420] width 12 height 12
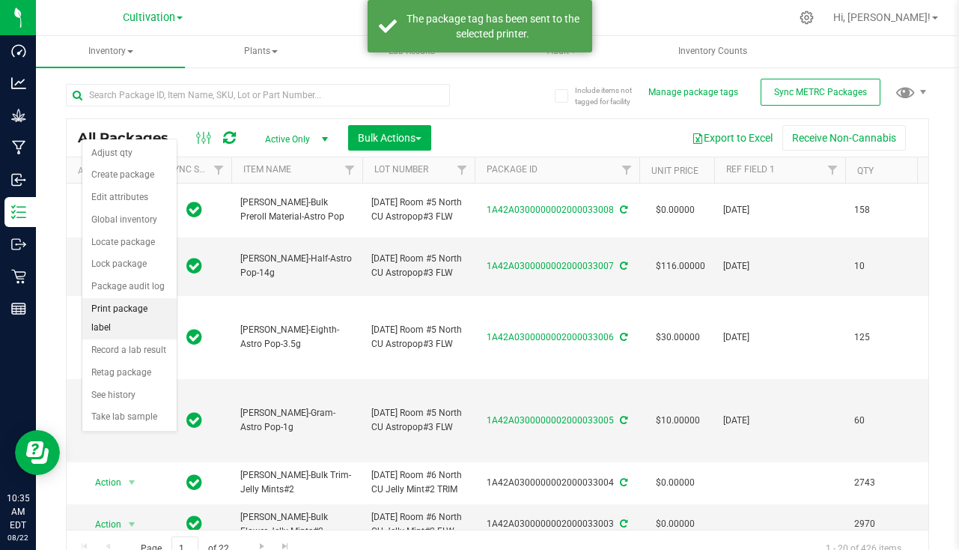
click at [128, 309] on li "Print package label" at bounding box center [129, 318] width 94 height 41
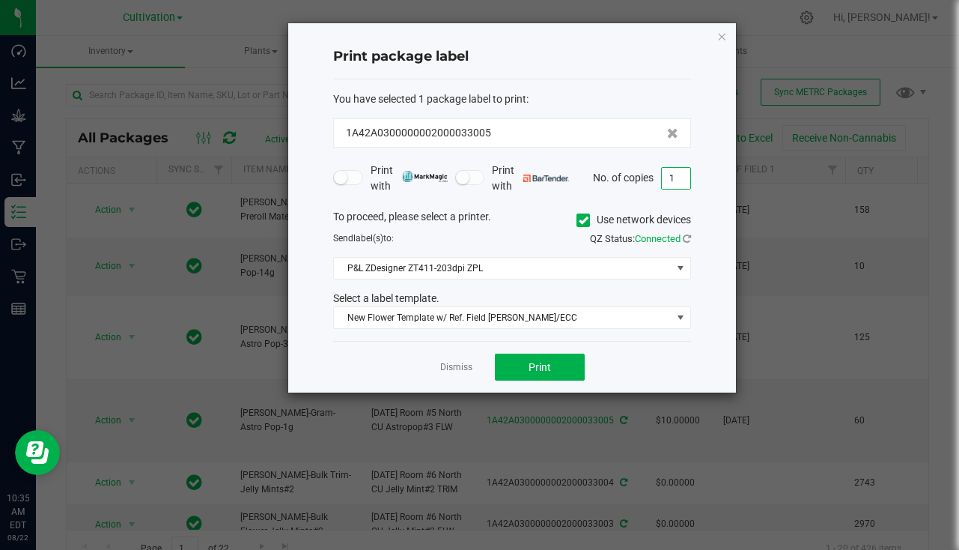
click at [675, 177] on input "1" at bounding box center [676, 178] width 28 height 21
type input "61"
click at [525, 372] on button "Print" at bounding box center [540, 366] width 90 height 27
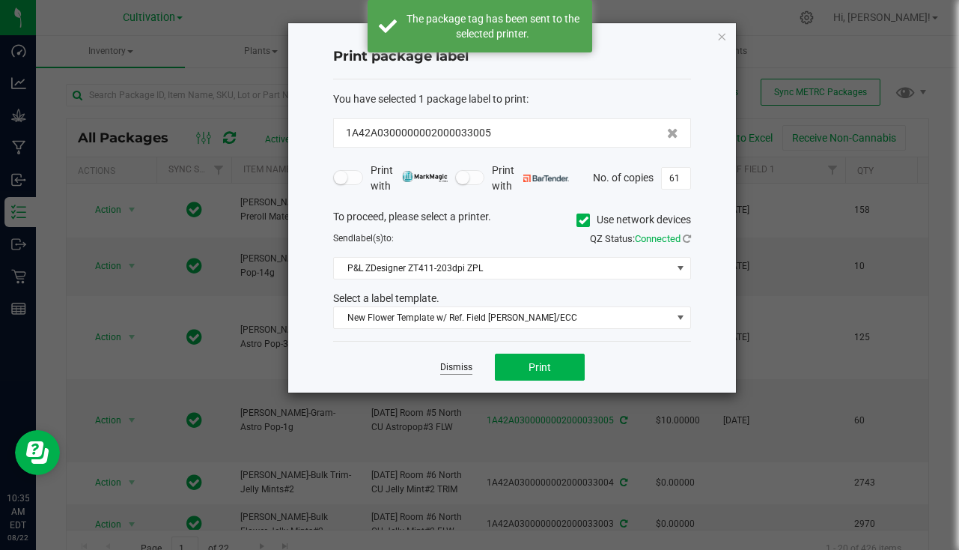
click at [462, 369] on link "Dismiss" at bounding box center [456, 367] width 32 height 13
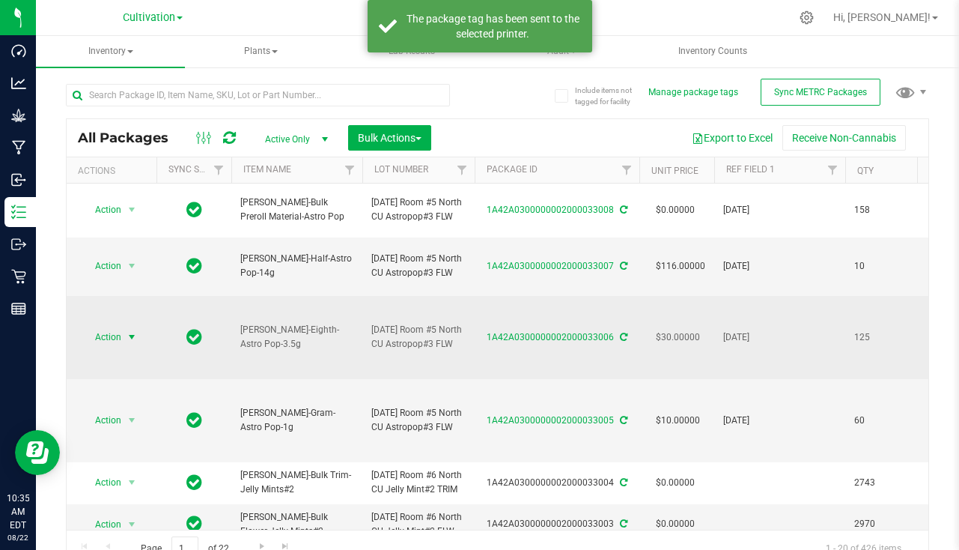
click at [119, 330] on span "Action" at bounding box center [102, 336] width 40 height 21
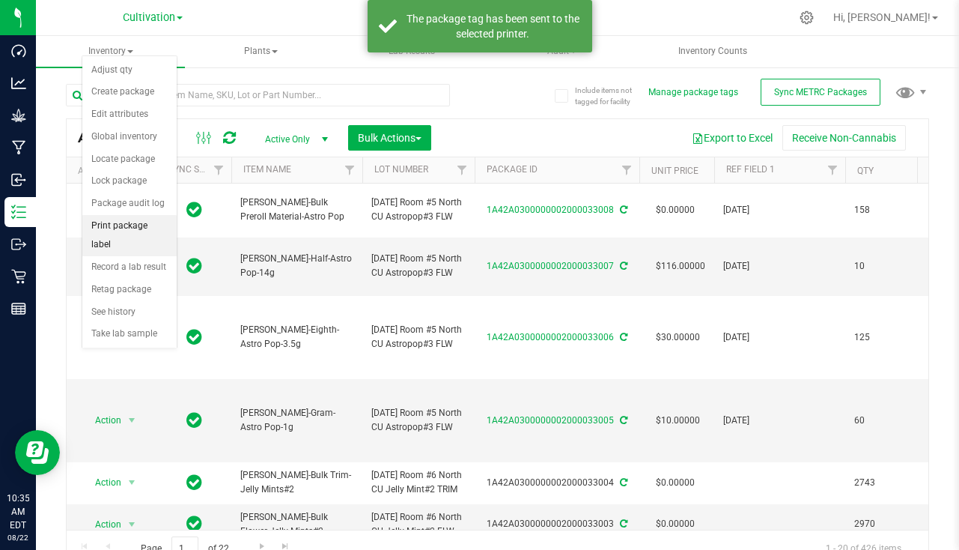
click at [139, 230] on li "Print package label" at bounding box center [129, 235] width 94 height 41
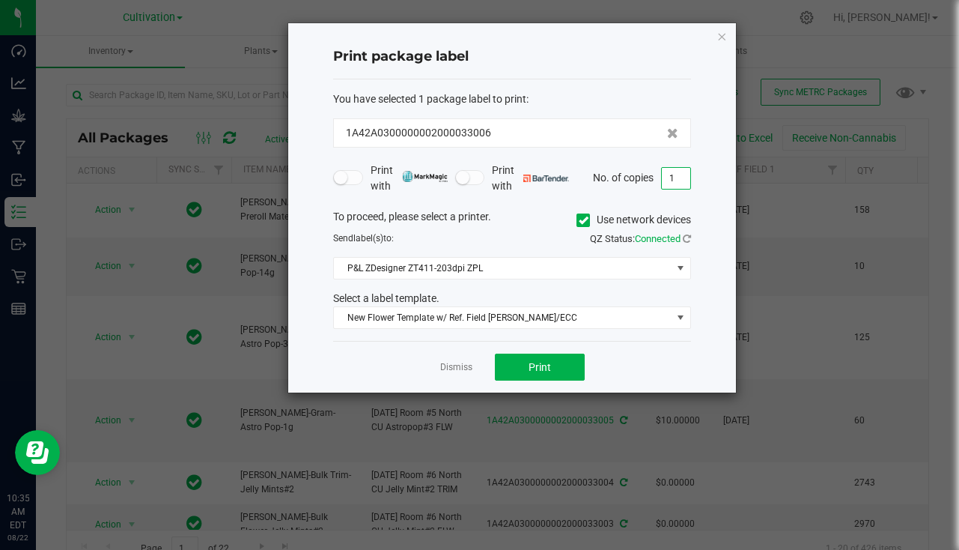
click at [680, 174] on input "1" at bounding box center [676, 178] width 28 height 21
type input "126"
click at [541, 362] on span "Print" at bounding box center [540, 367] width 22 height 12
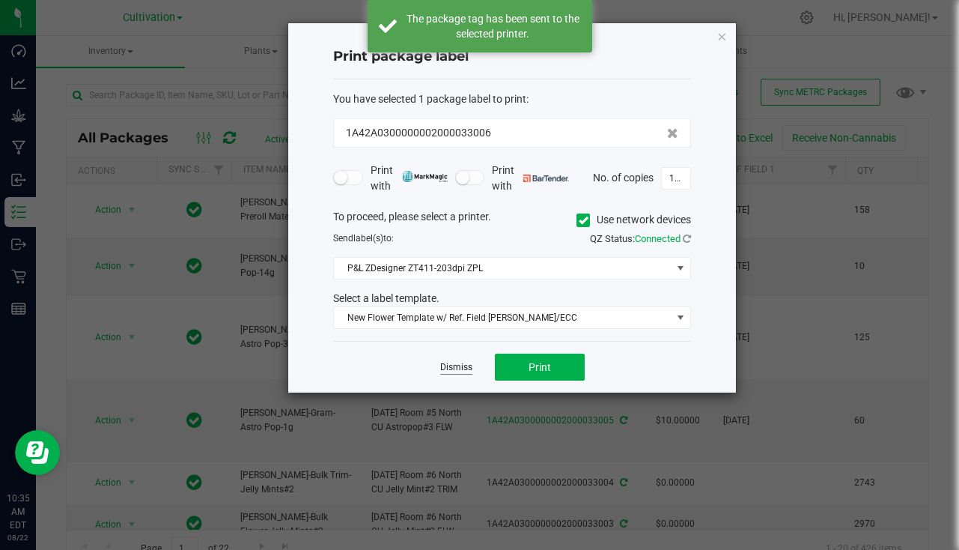
click at [455, 370] on link "Dismiss" at bounding box center [456, 367] width 32 height 13
